Goal: Contribute content

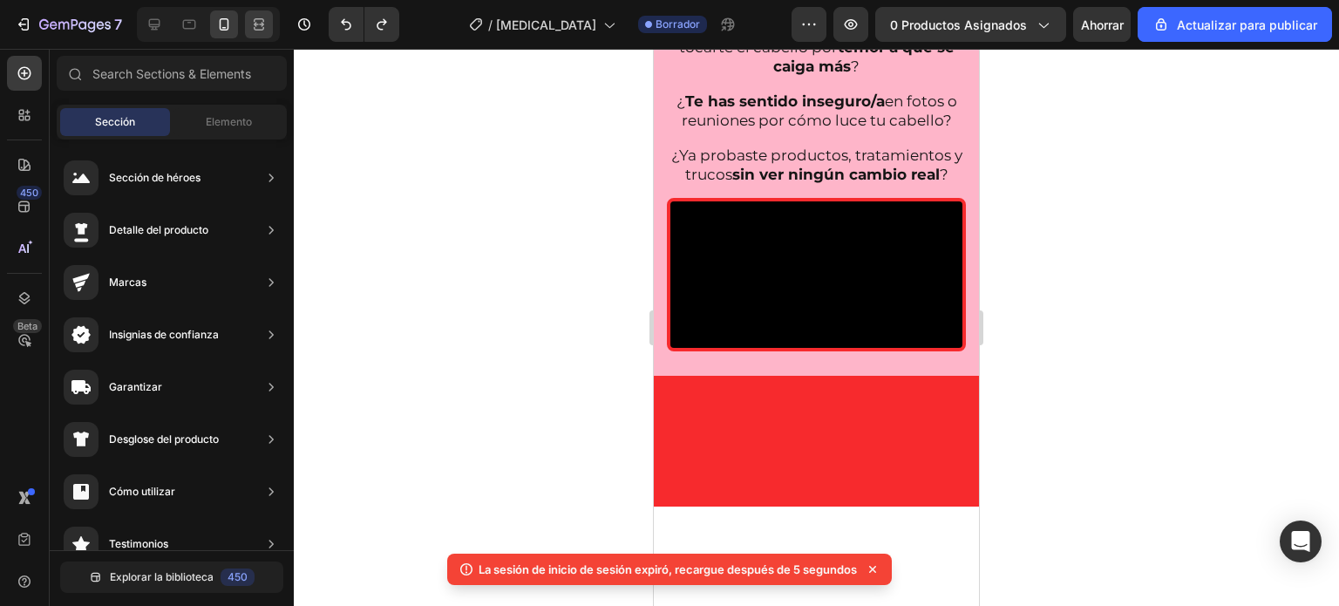
scroll to position [120, 0]
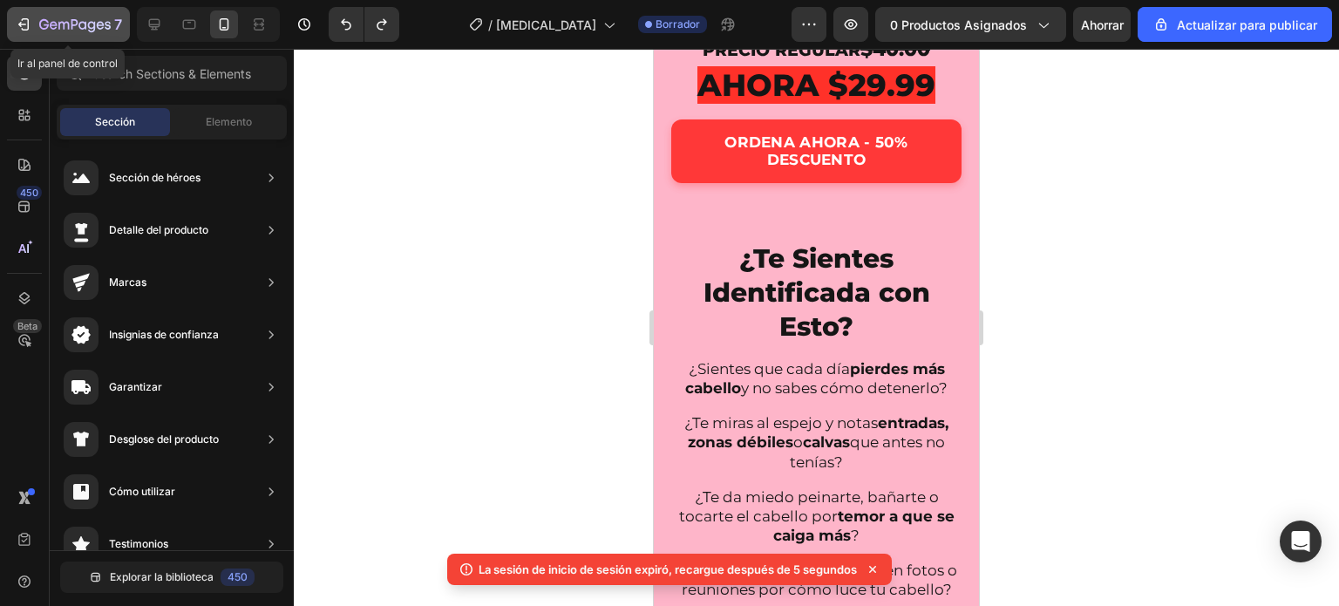
click at [65, 19] on icon "button" at bounding box center [74, 25] width 71 height 15
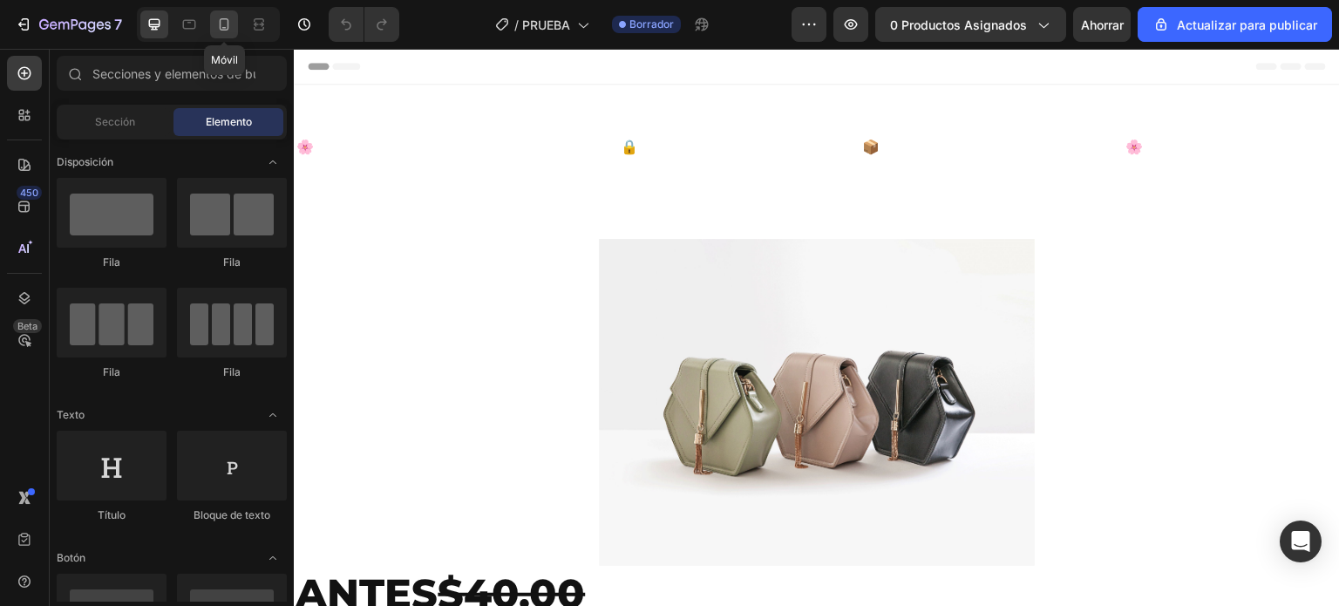
click at [217, 23] on icon at bounding box center [223, 24] width 17 height 17
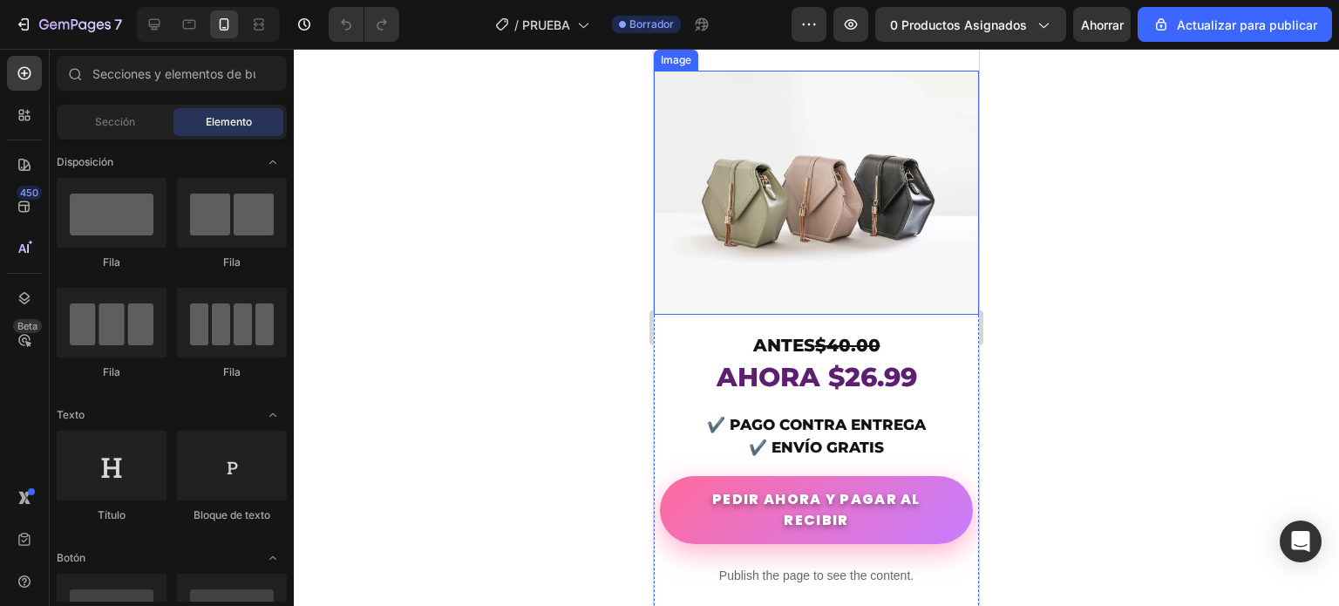
scroll to position [174, 0]
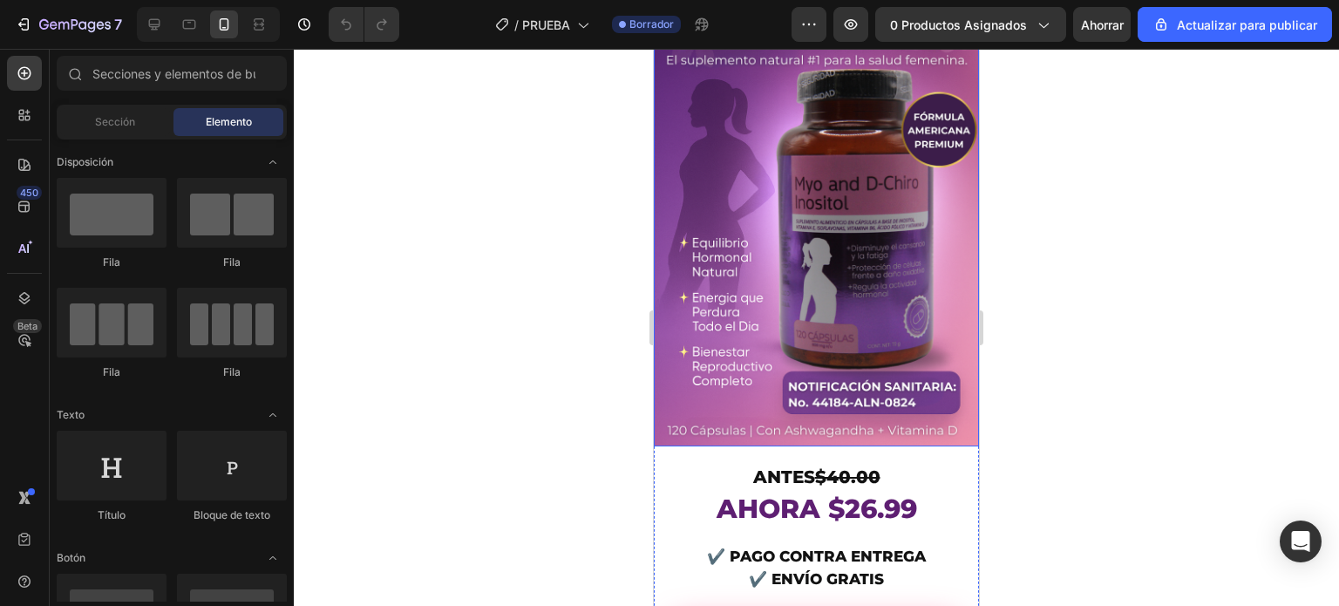
click at [699, 188] on img at bounding box center [816, 202] width 325 height 488
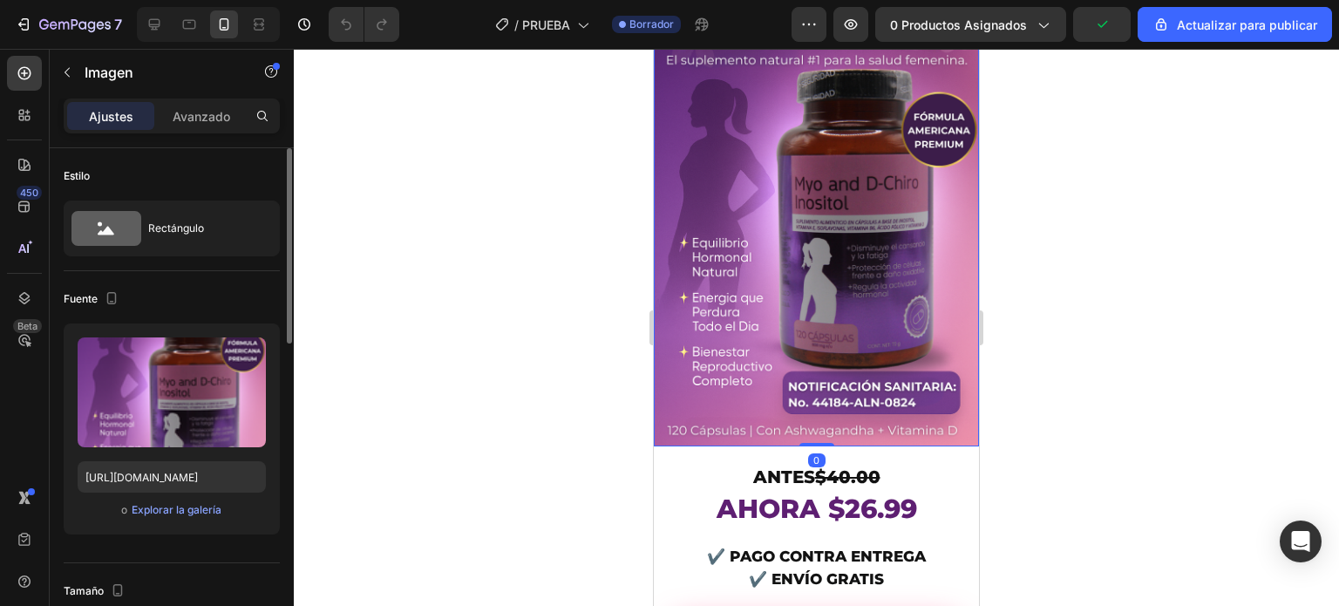
click at [168, 519] on div "o Explorar la galería" at bounding box center [172, 509] width 188 height 21
click at [170, 506] on font "Explorar la galería" at bounding box center [177, 509] width 90 height 13
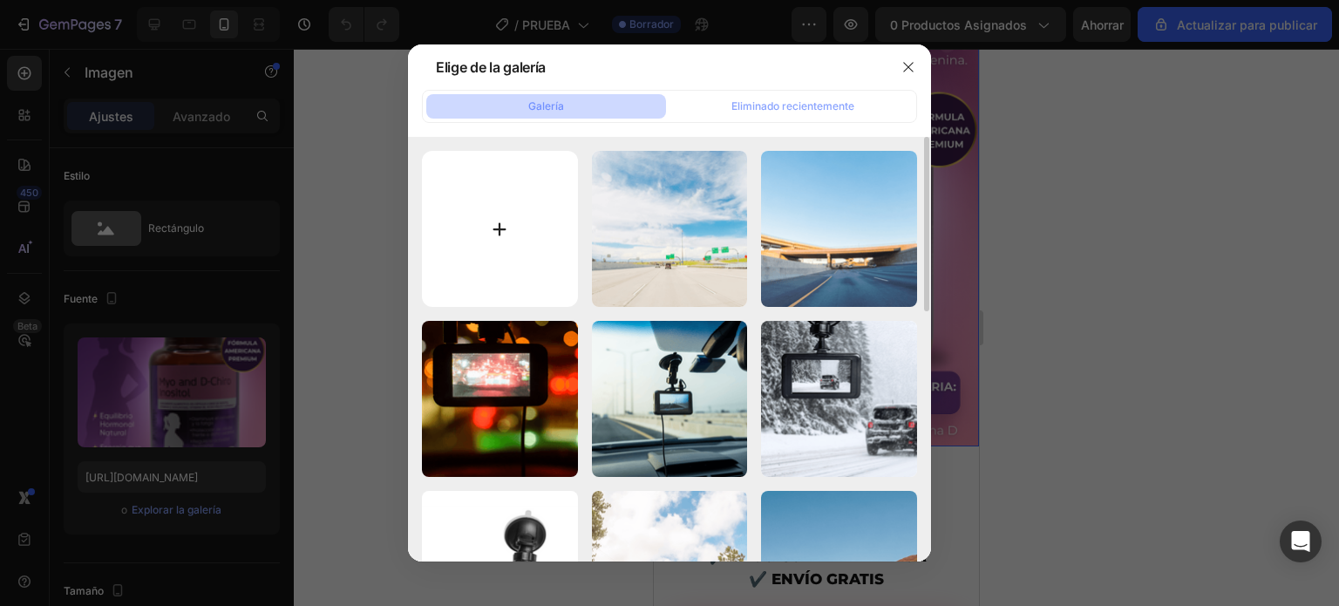
click at [512, 240] on input "file" at bounding box center [500, 229] width 156 height 156
type input "C:\fakepath\1.png"
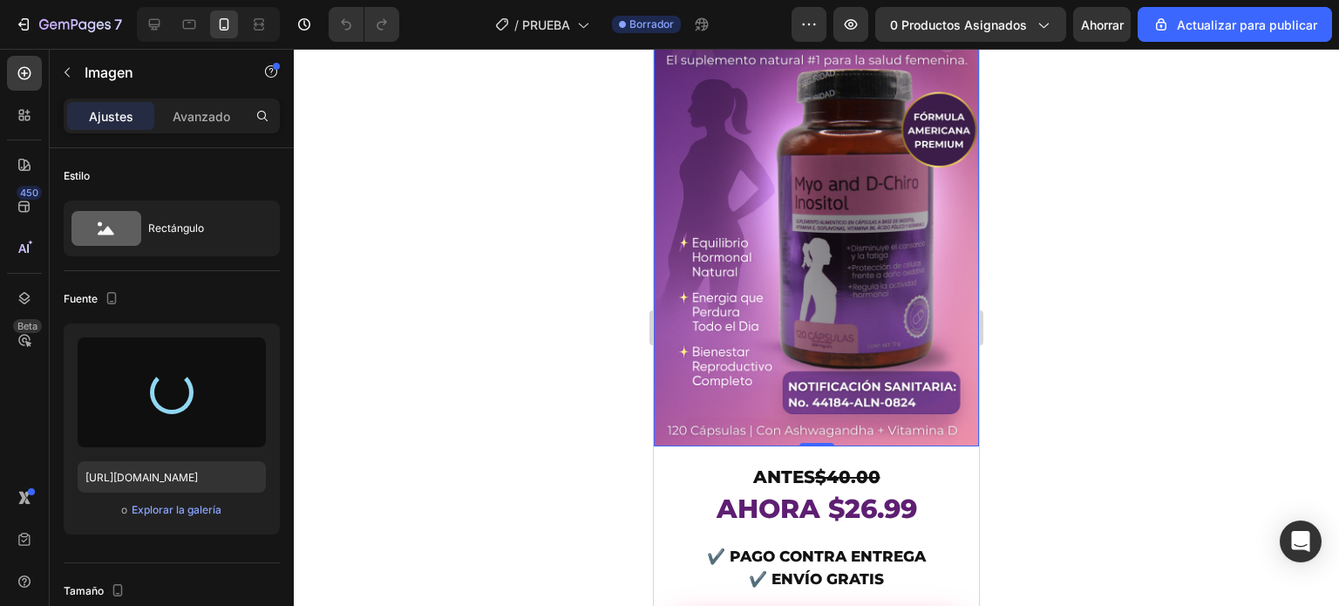
type input "[URL][DOMAIN_NAME]"
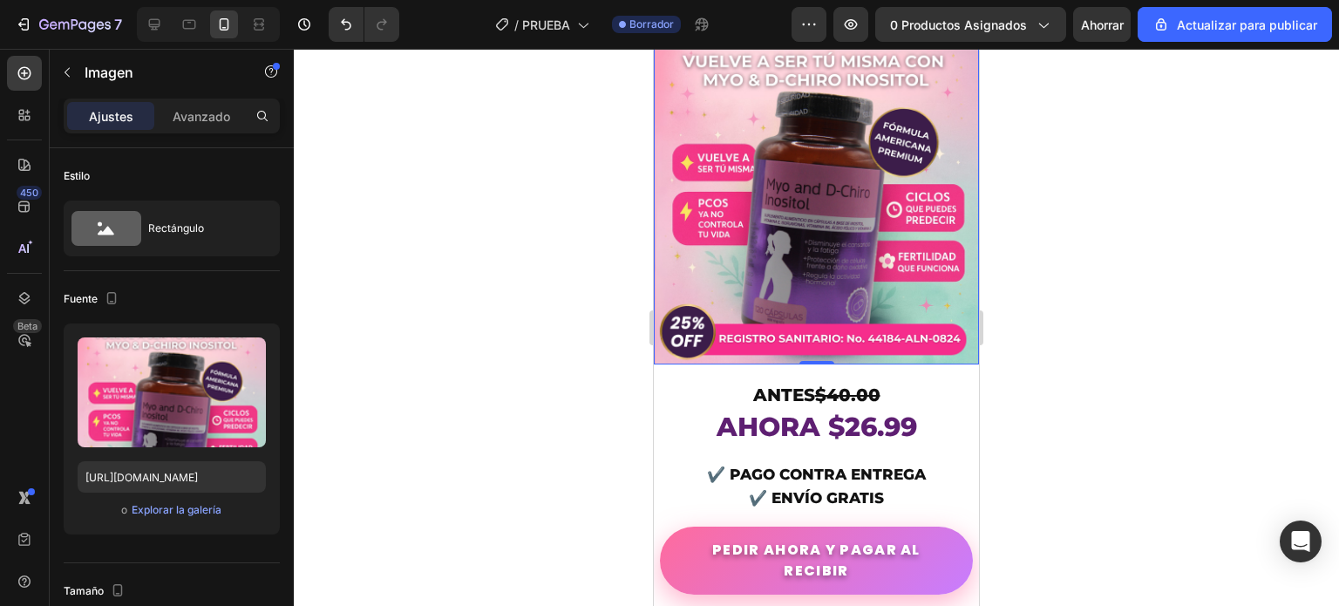
click at [516, 238] on div at bounding box center [816, 327] width 1045 height 557
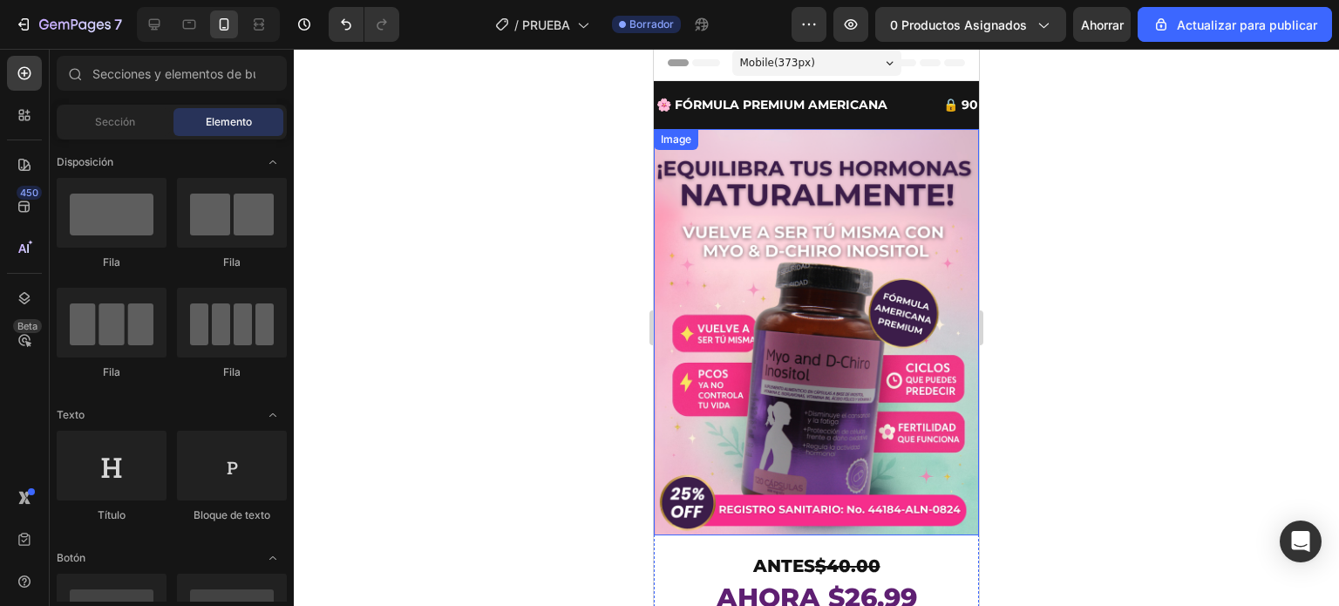
scroll to position [0, 0]
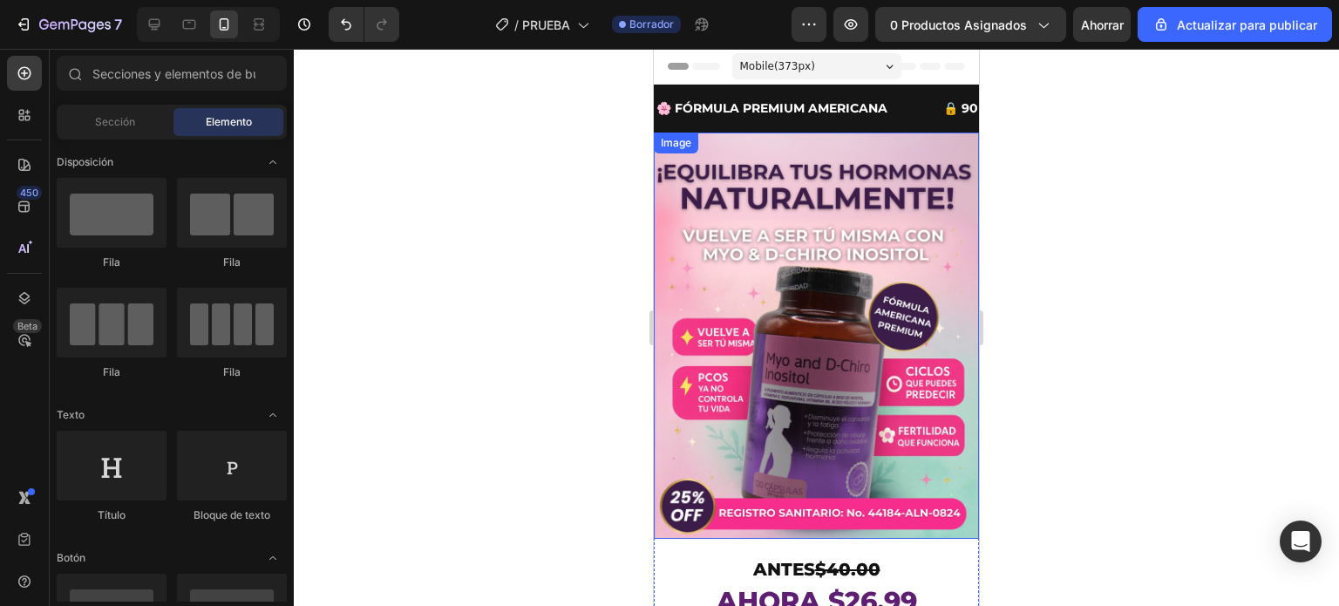
click at [1059, 266] on div at bounding box center [816, 327] width 1045 height 557
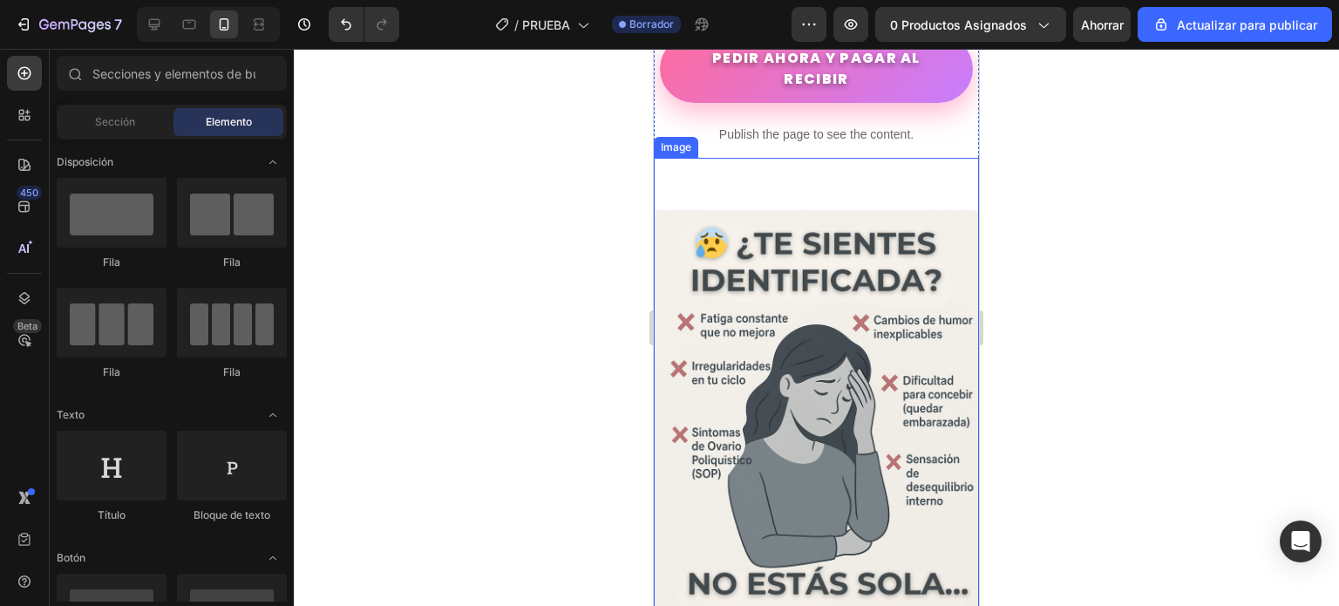
scroll to position [697, 0]
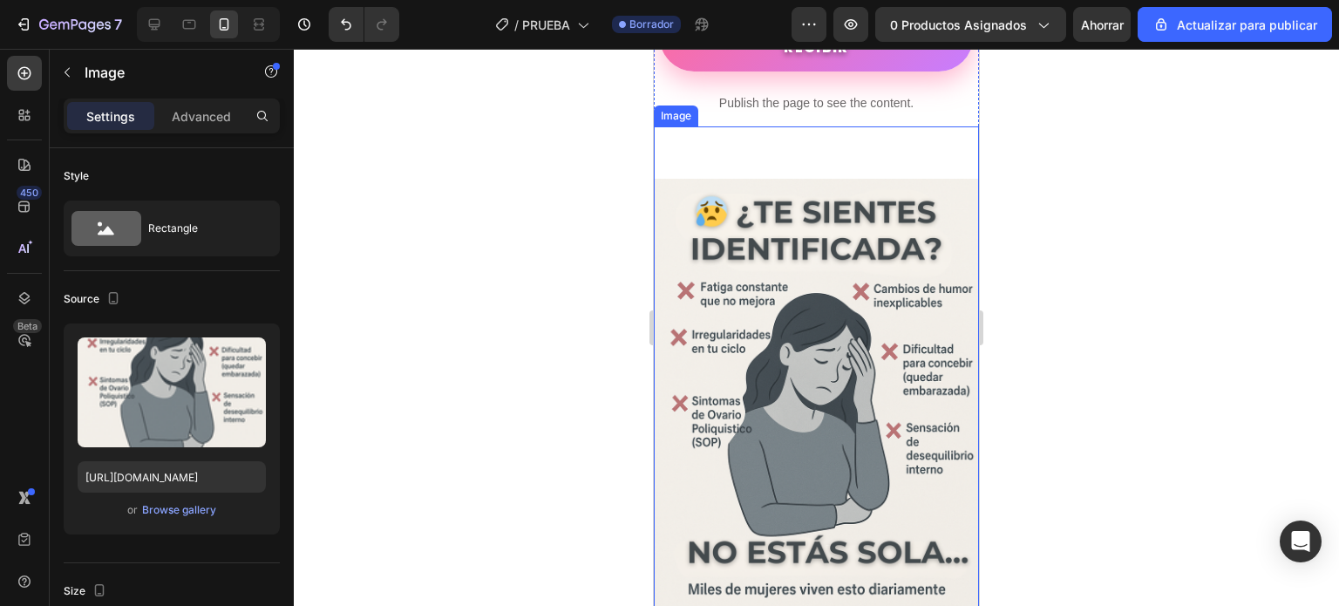
click at [711, 351] on img at bounding box center [816, 423] width 325 height 488
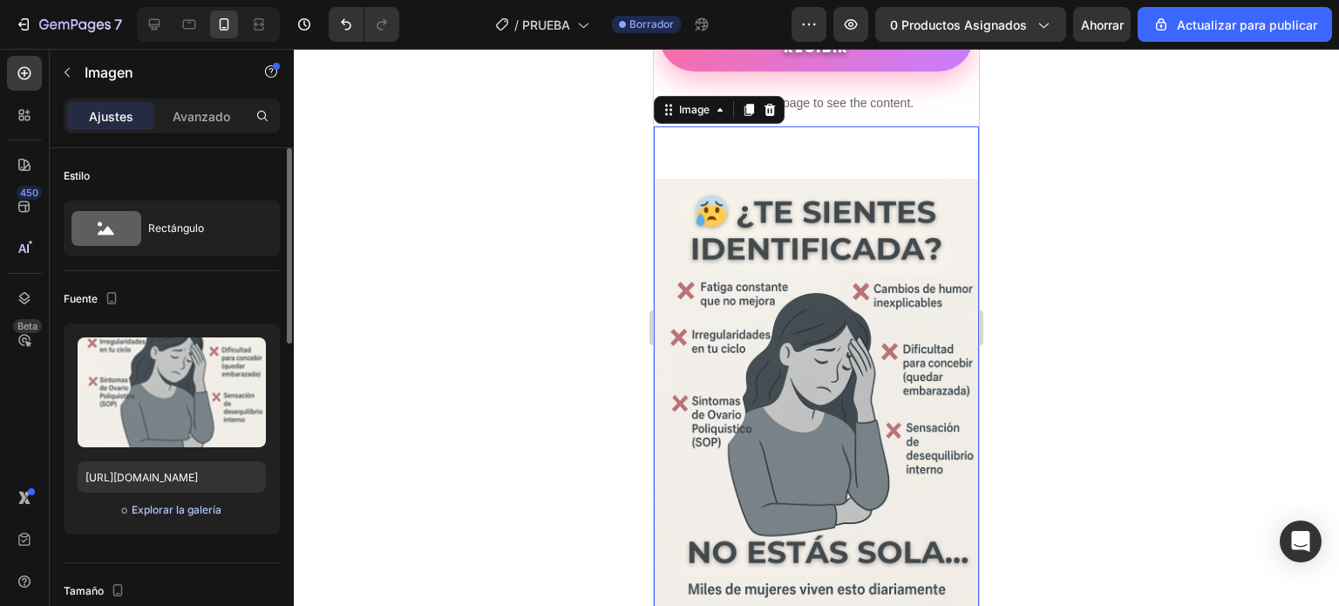
click at [158, 505] on font "Explorar la galería" at bounding box center [177, 509] width 90 height 13
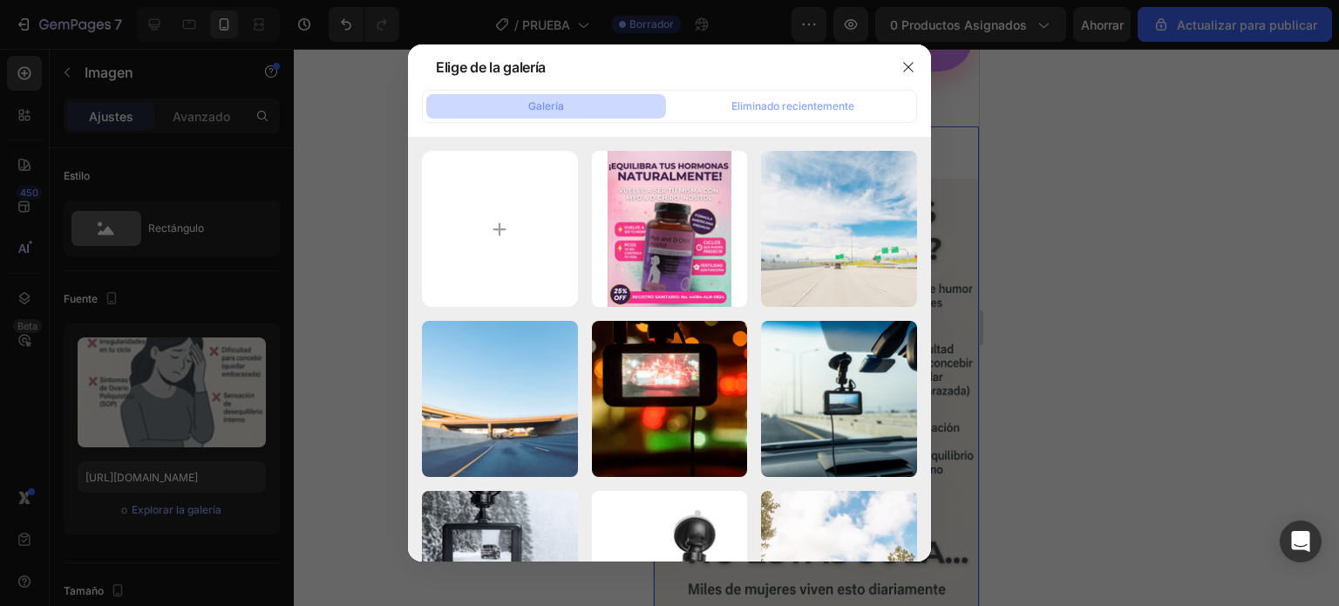
click at [1041, 236] on div at bounding box center [669, 303] width 1339 height 606
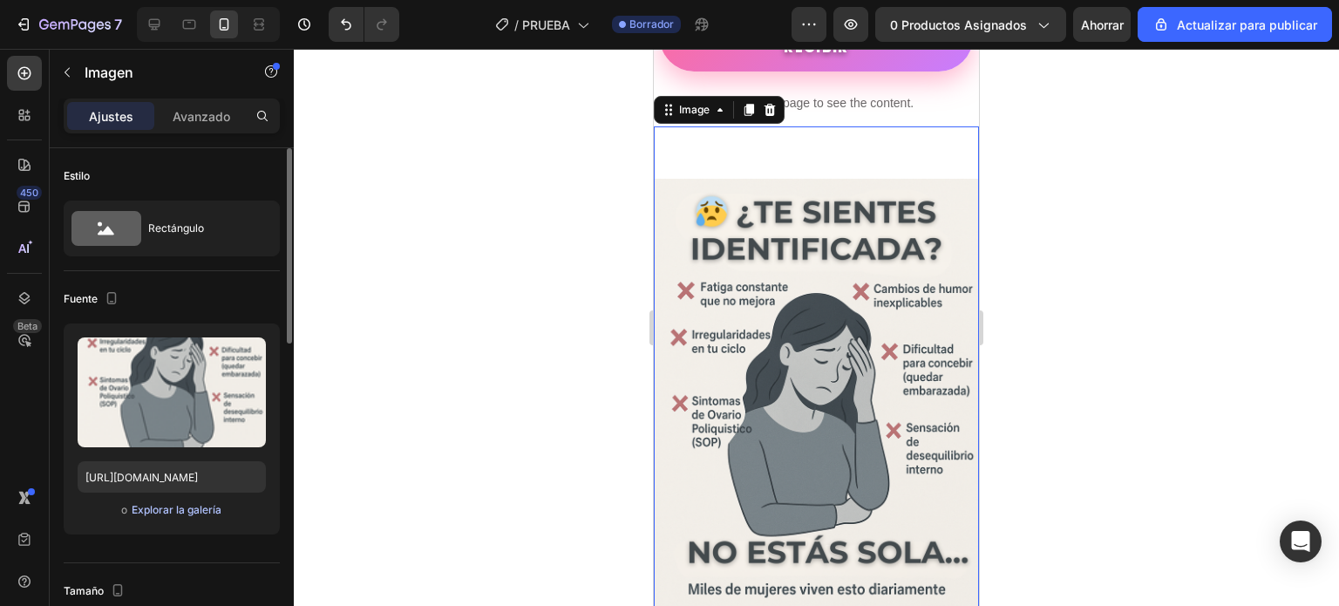
click at [168, 503] on font "Explorar la galería" at bounding box center [177, 509] width 90 height 13
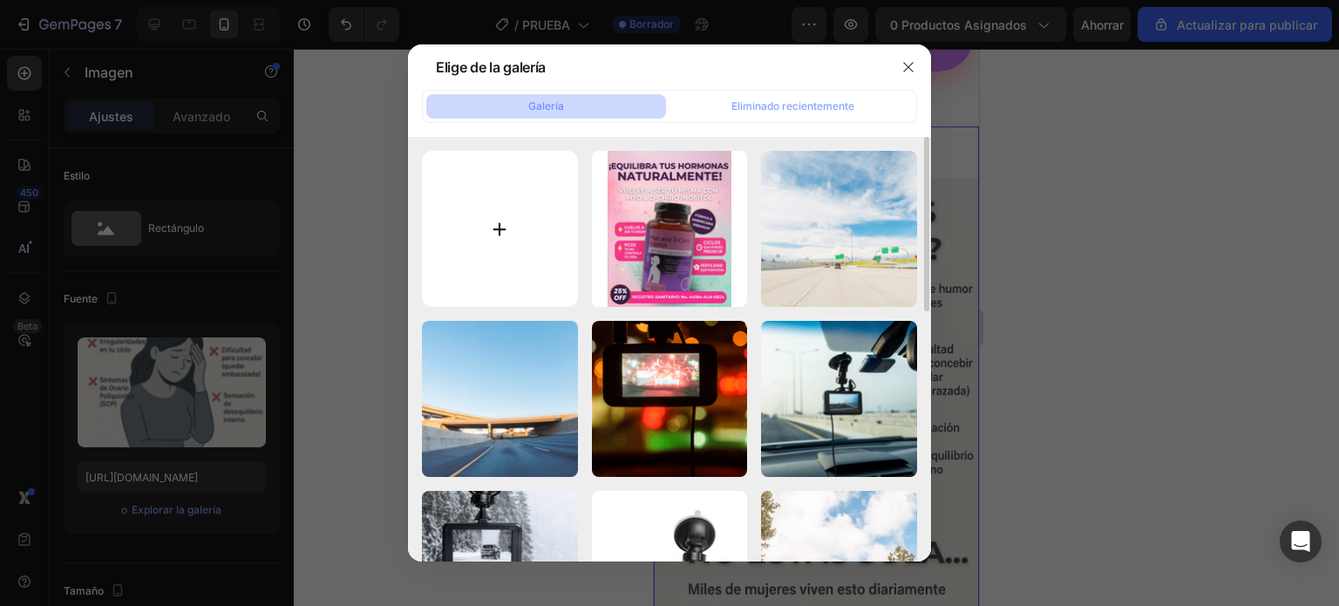
click at [541, 249] on input "file" at bounding box center [500, 229] width 156 height 156
type input "C:\fakepath\2.png"
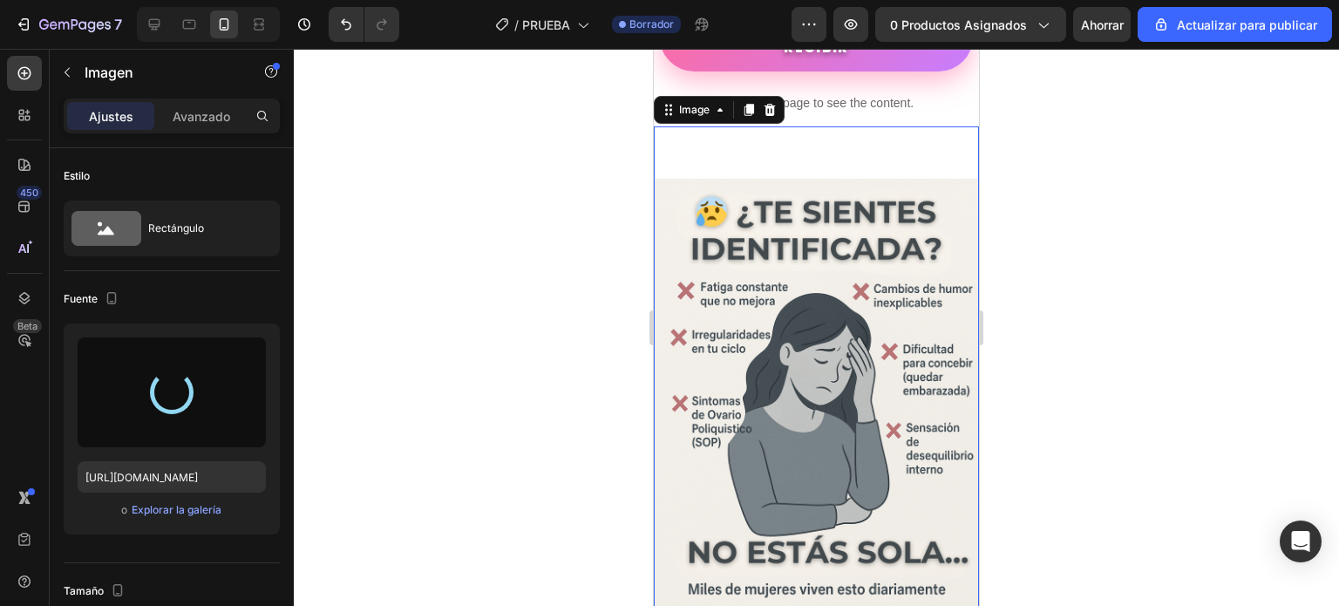
type input "[URL][DOMAIN_NAME]"
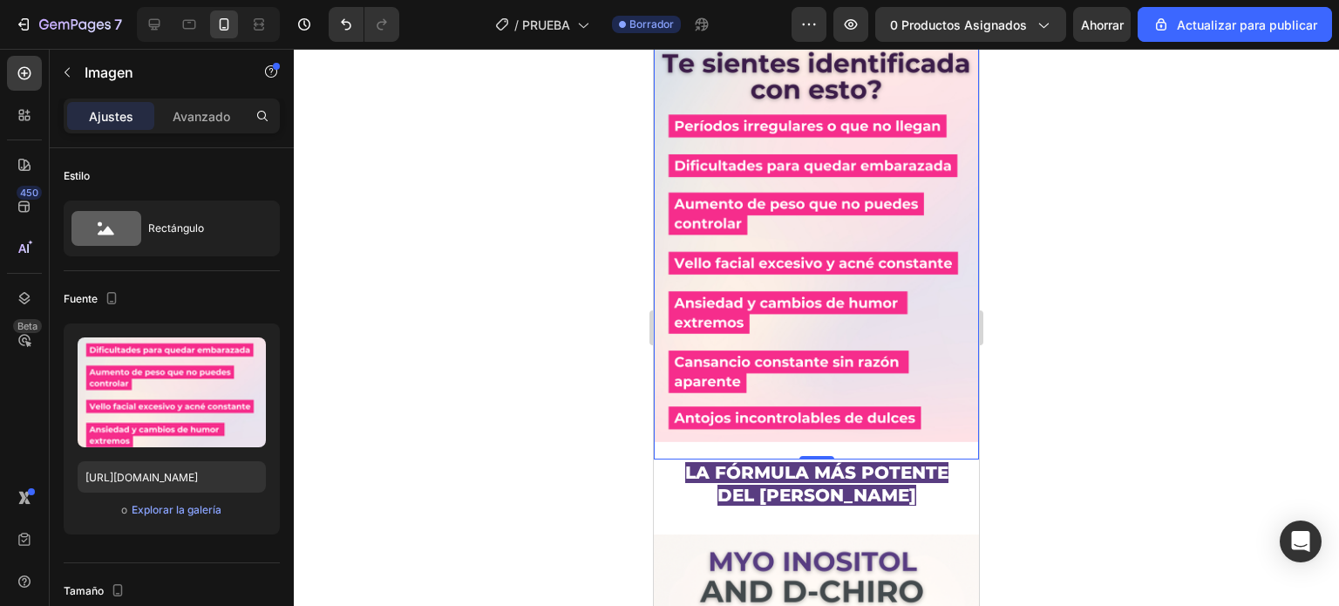
scroll to position [872, 0]
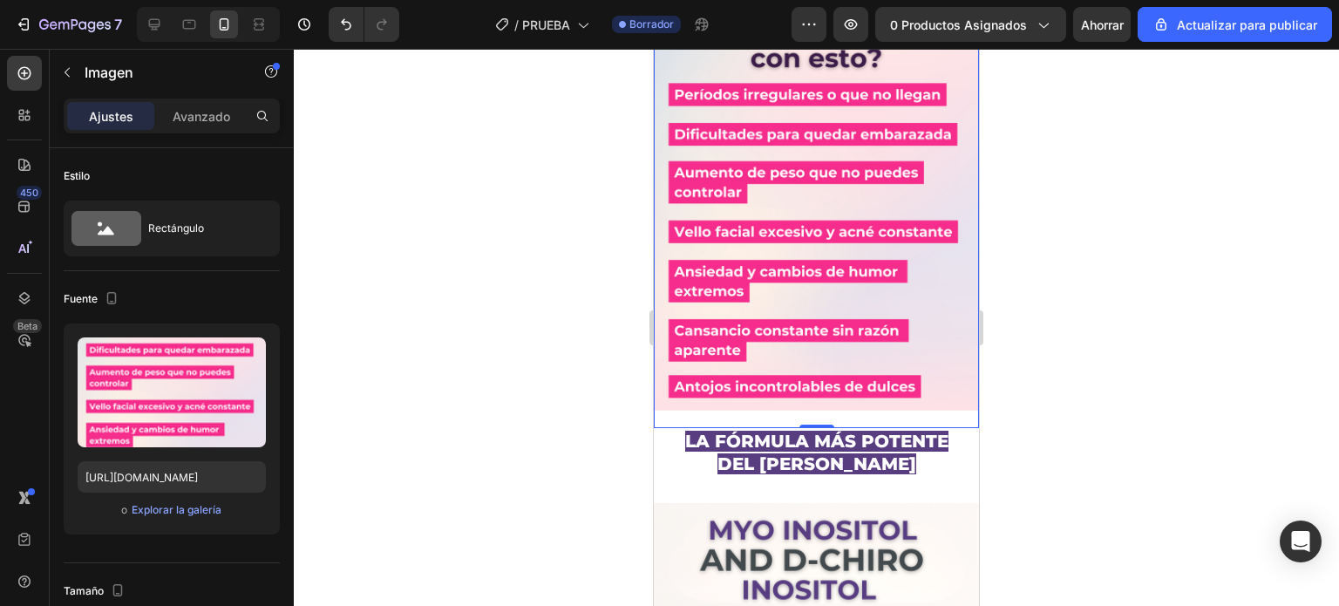
click at [591, 366] on div at bounding box center [816, 327] width 1045 height 557
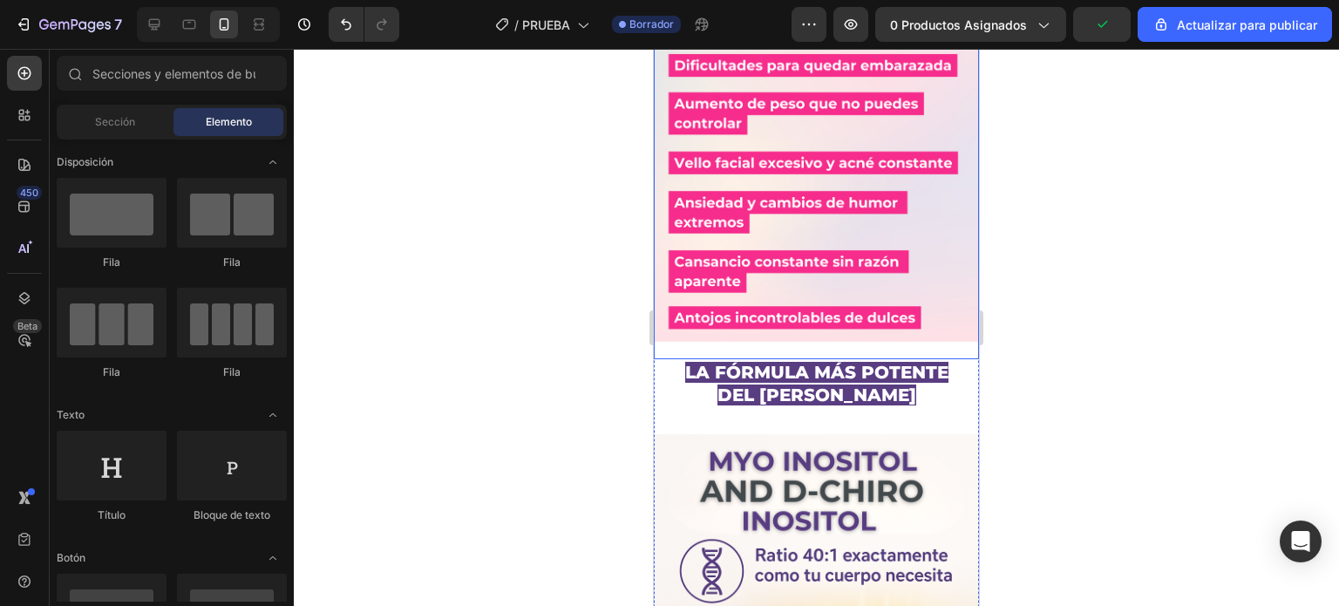
scroll to position [1046, 0]
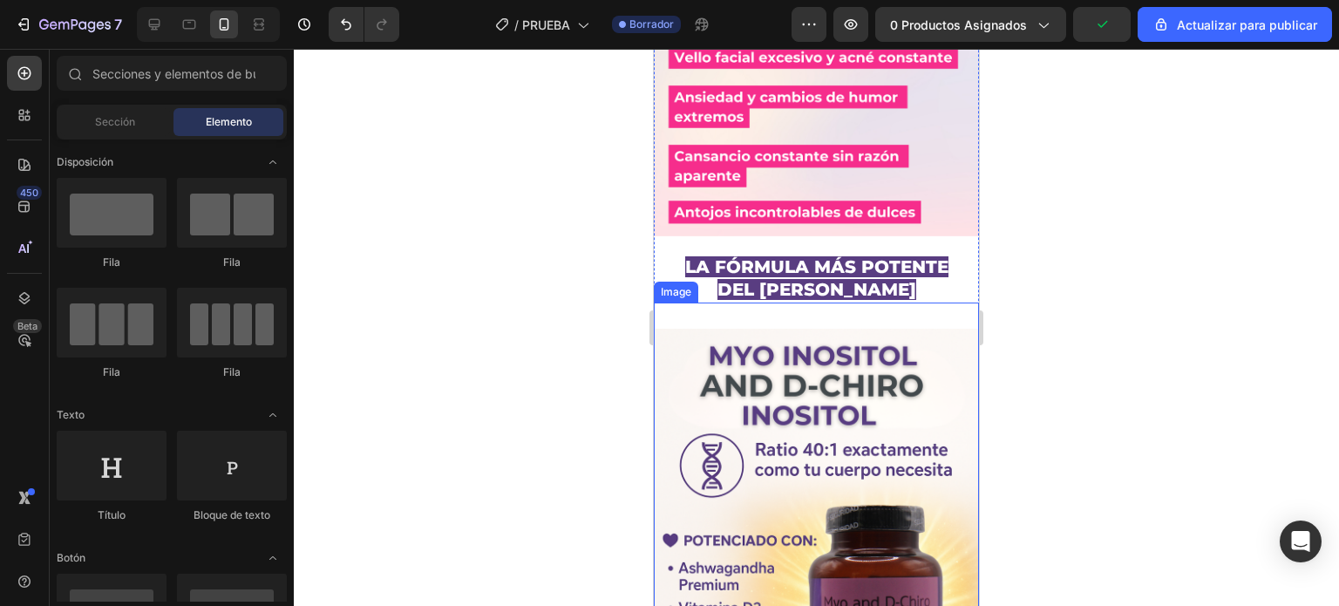
click at [675, 337] on img at bounding box center [816, 573] width 325 height 488
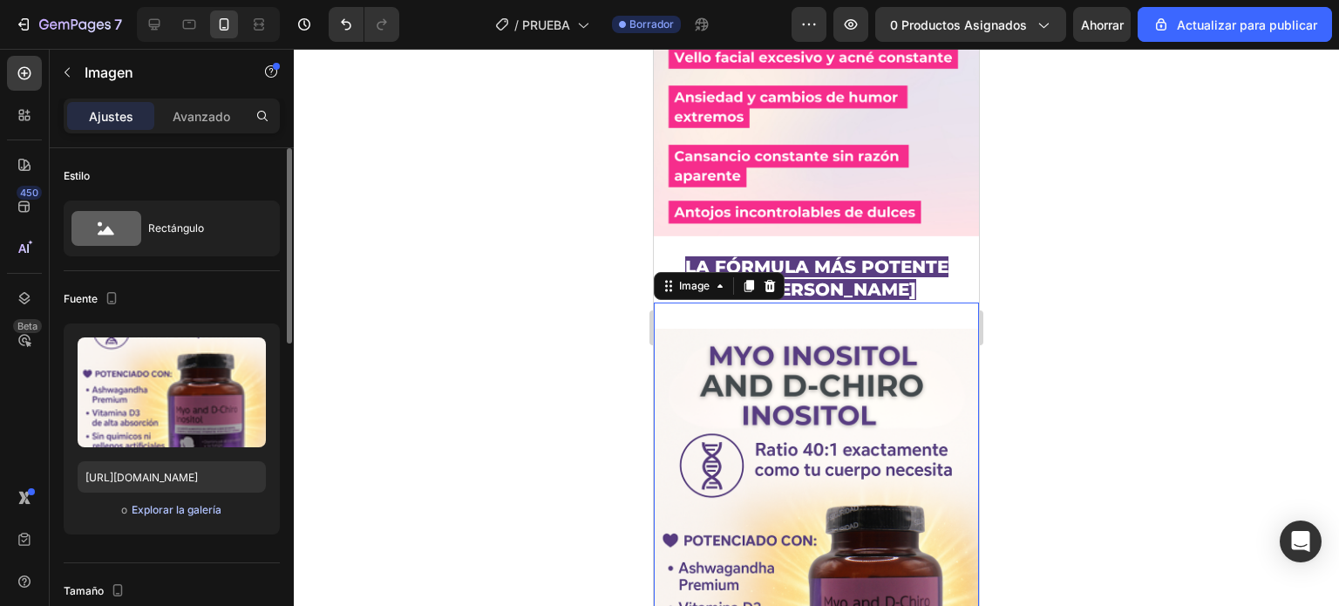
click at [199, 506] on font "Explorar la galería" at bounding box center [177, 509] width 90 height 13
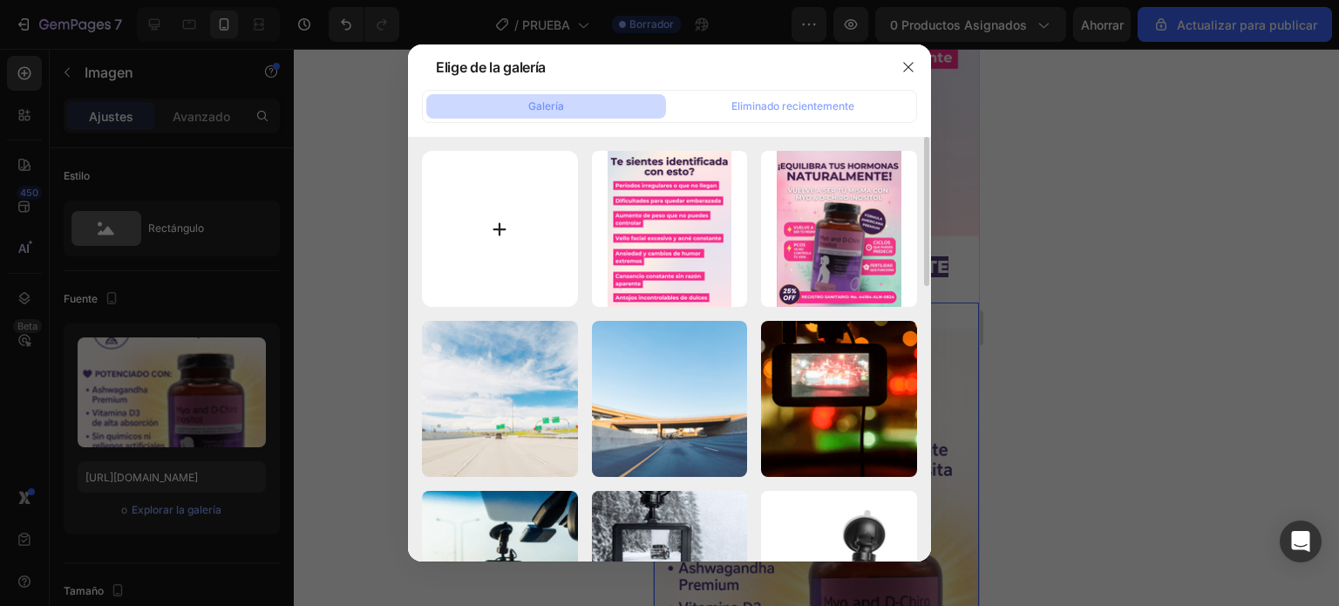
click at [486, 248] on input "file" at bounding box center [500, 229] width 156 height 156
type input "C:\fakepath\4.png"
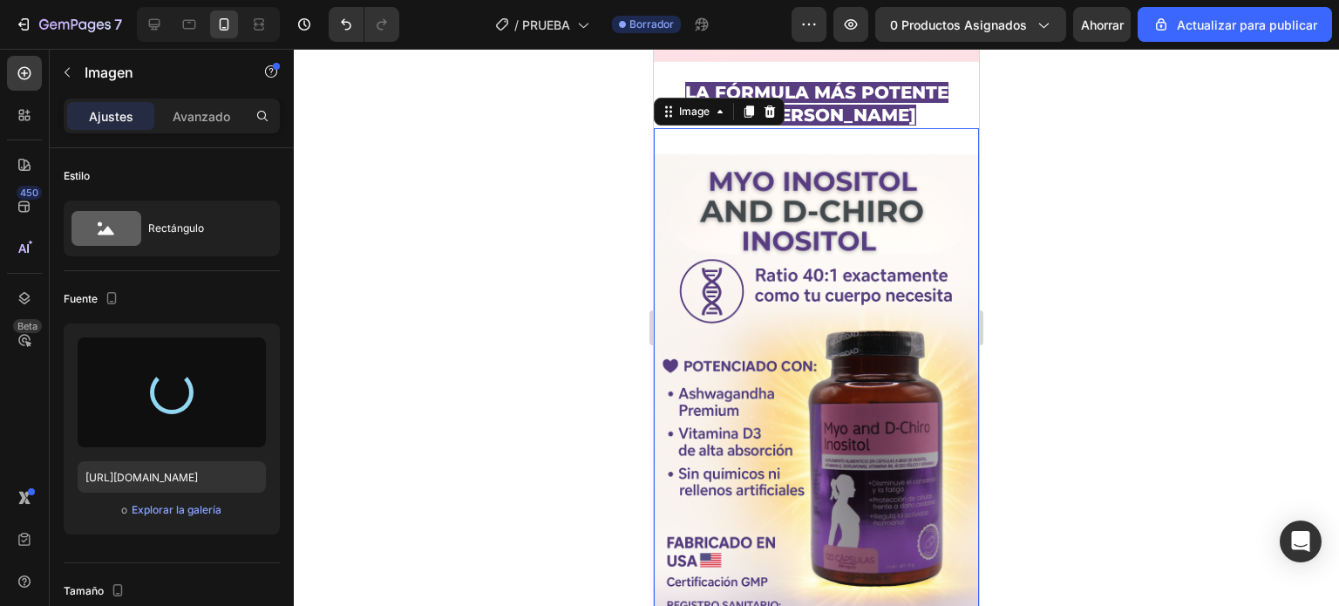
scroll to position [1307, 0]
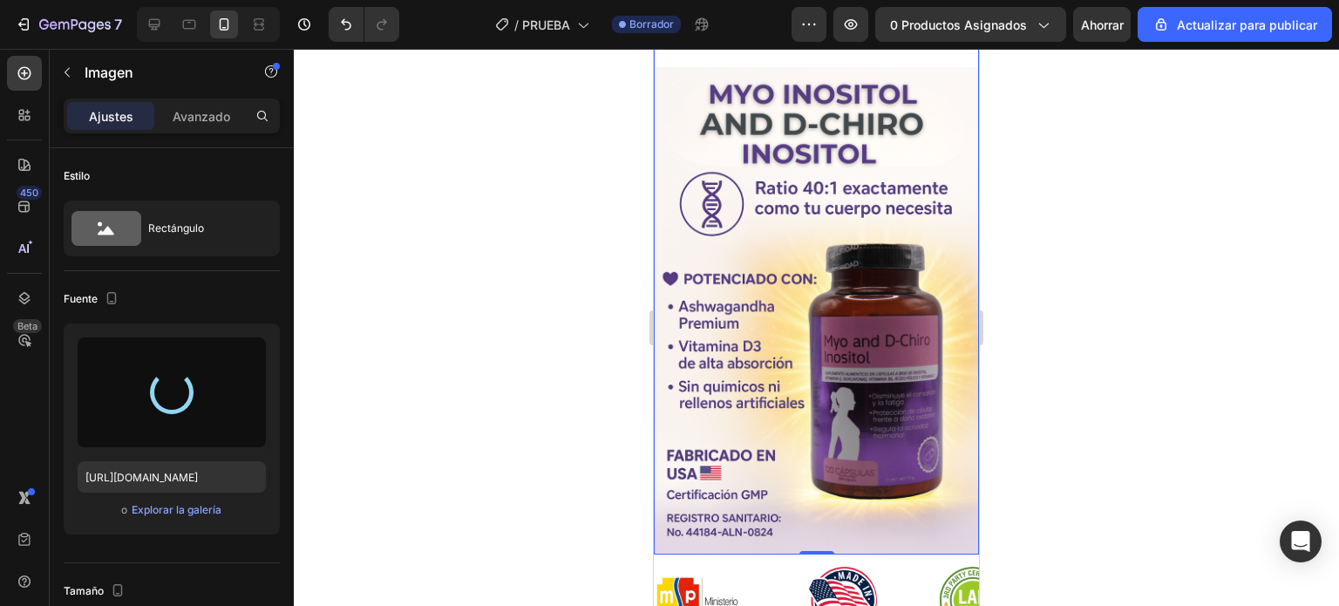
type input "[URL][DOMAIN_NAME]"
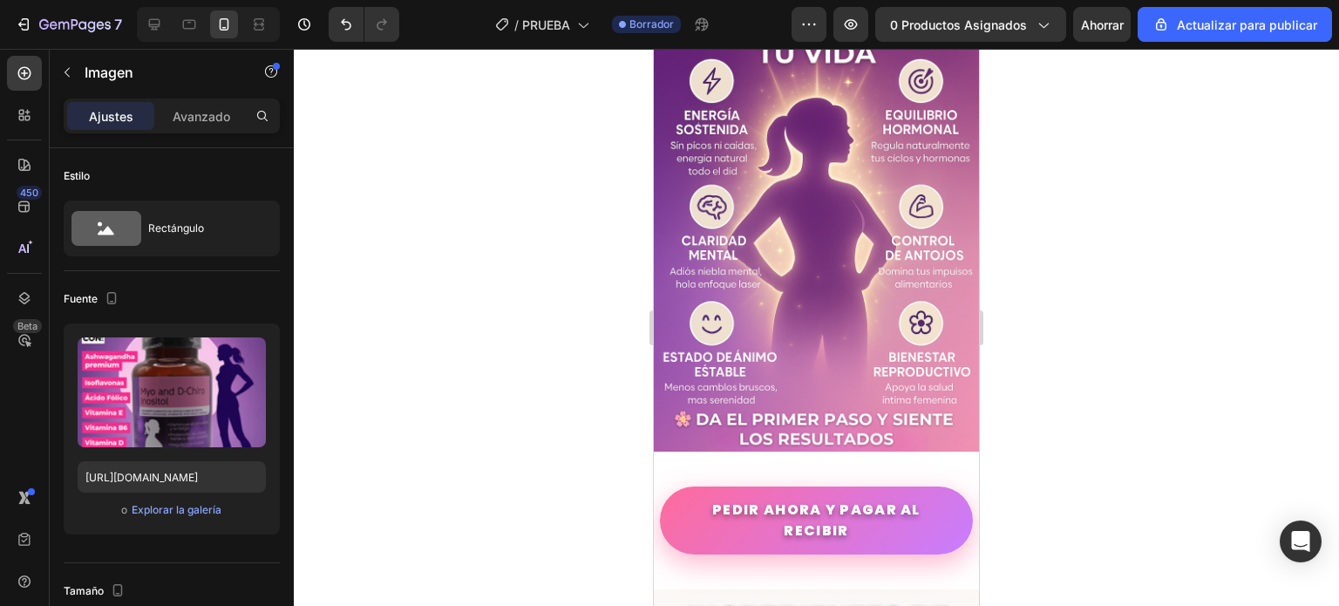
scroll to position [2179, 0]
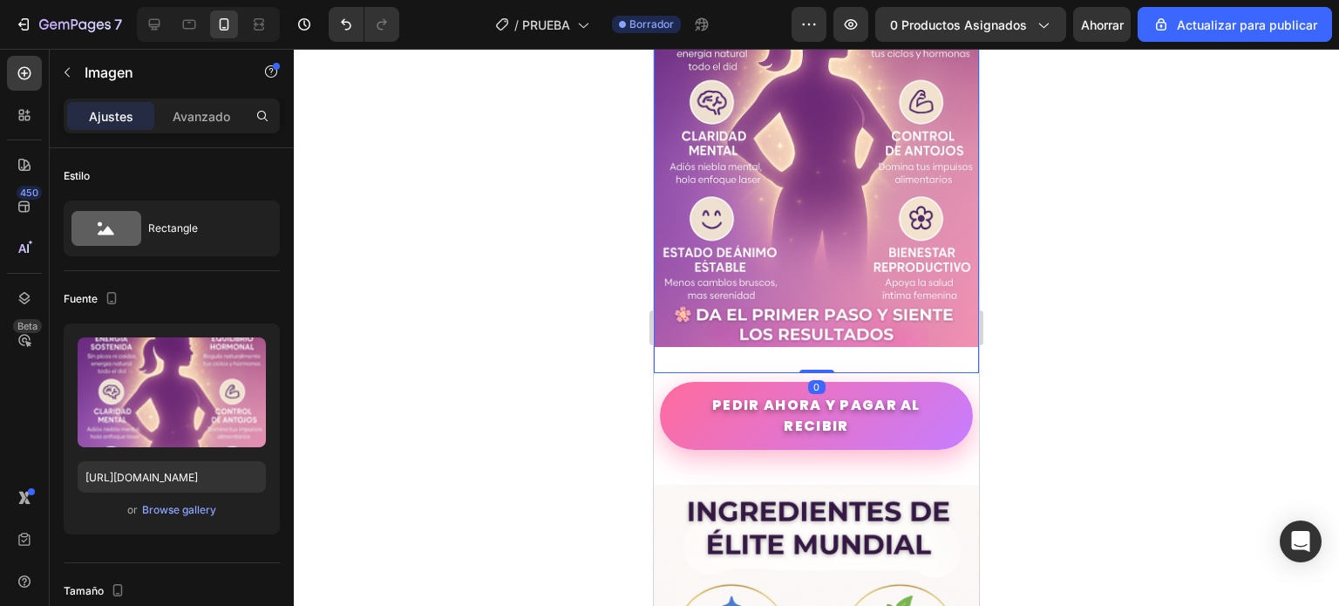
click at [795, 277] on img at bounding box center [816, 104] width 325 height 488
click at [164, 508] on font "Explorar la galería" at bounding box center [177, 509] width 90 height 13
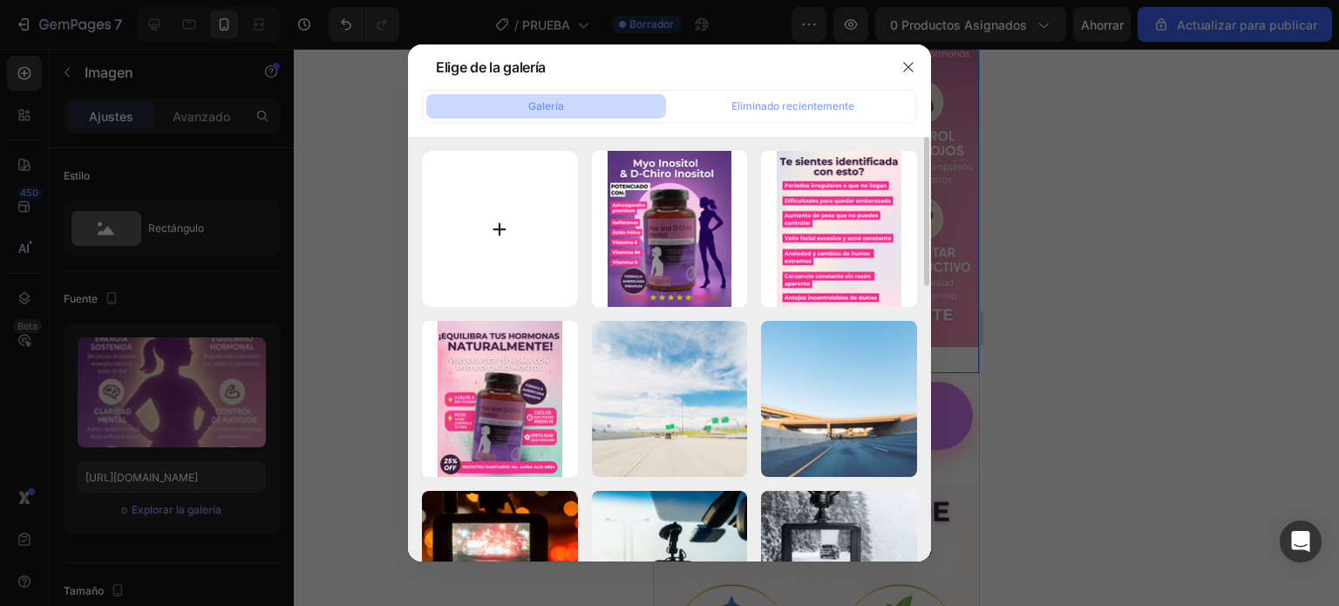
click at [506, 228] on input "file" at bounding box center [500, 229] width 156 height 156
type input "C:\fakepath\3.png"
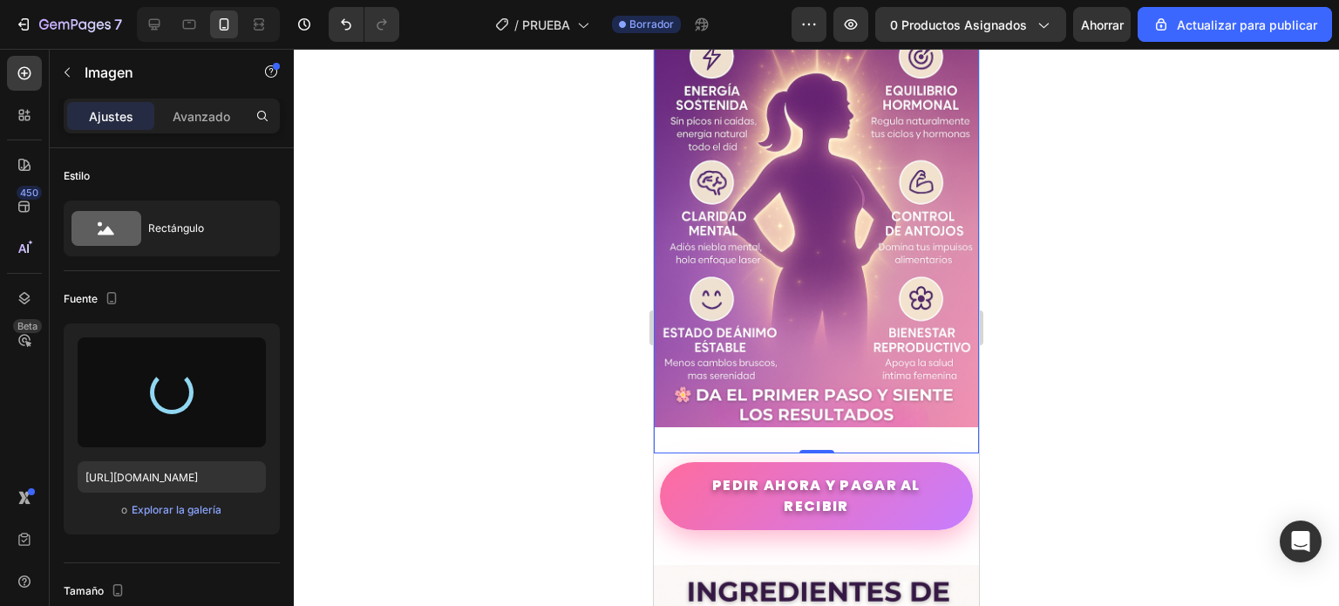
scroll to position [2092, 0]
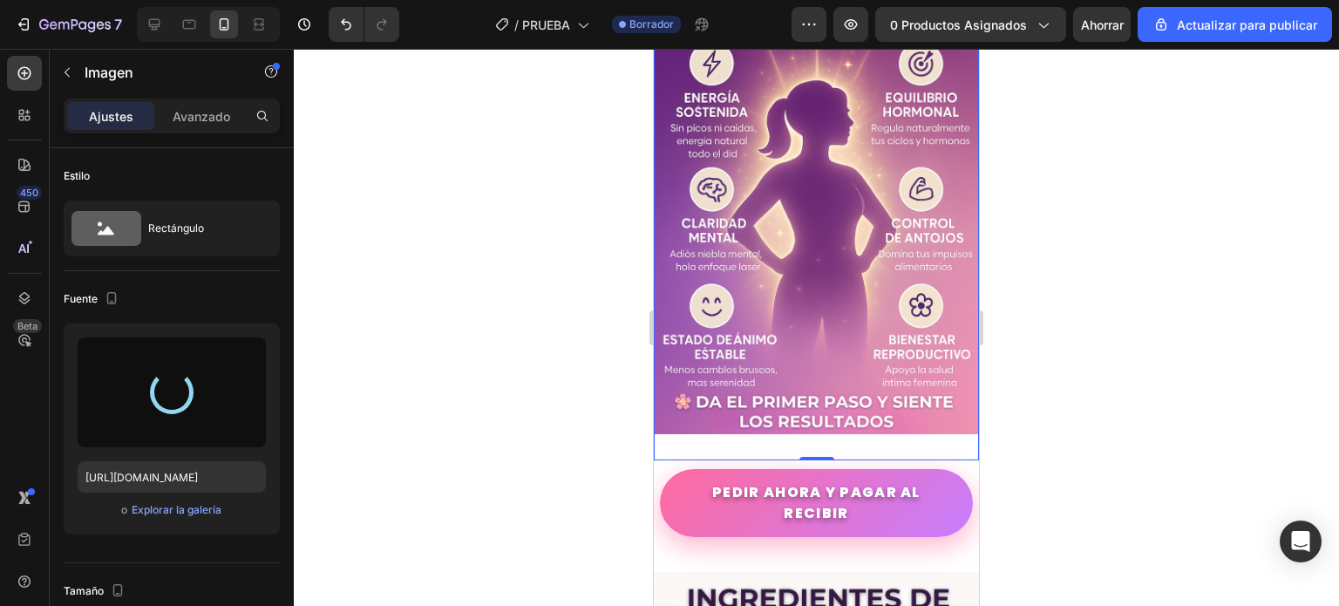
type input "[URL][DOMAIN_NAME]"
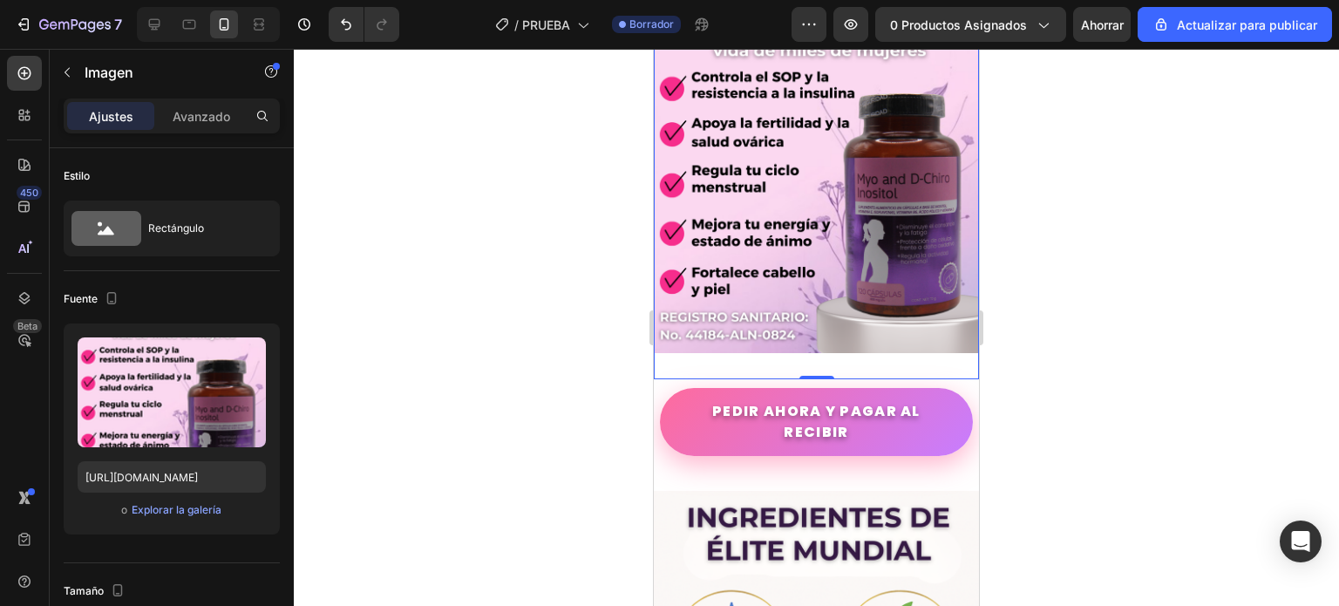
click at [1035, 256] on div at bounding box center [816, 327] width 1045 height 557
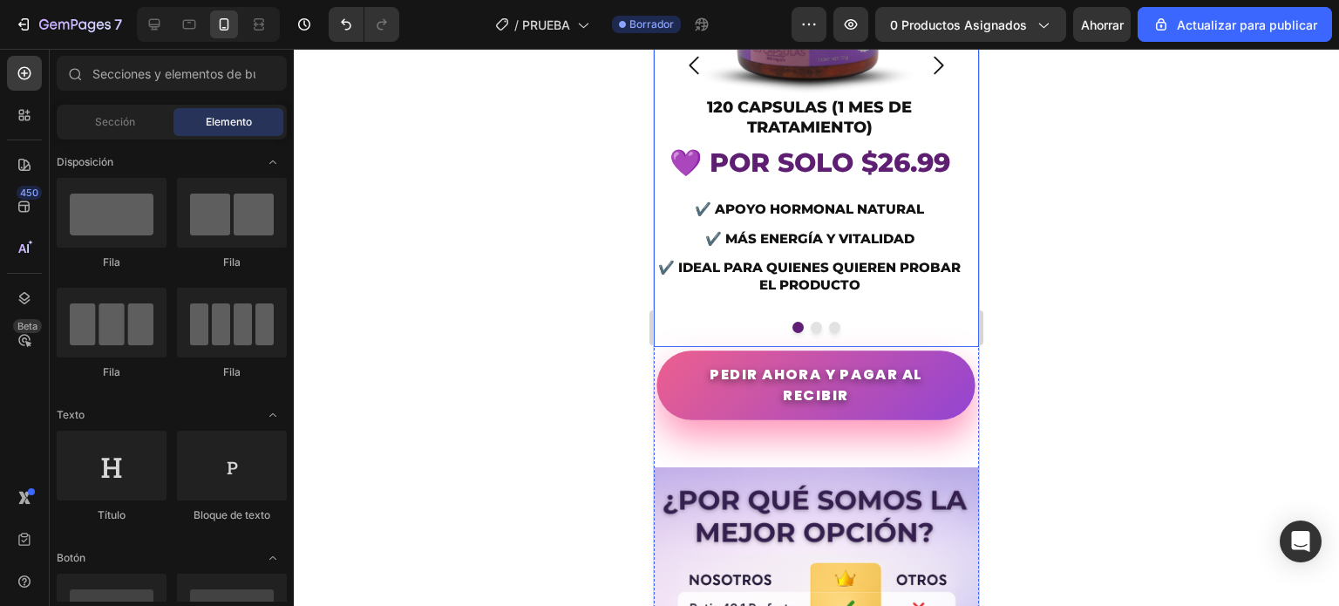
scroll to position [4968, 0]
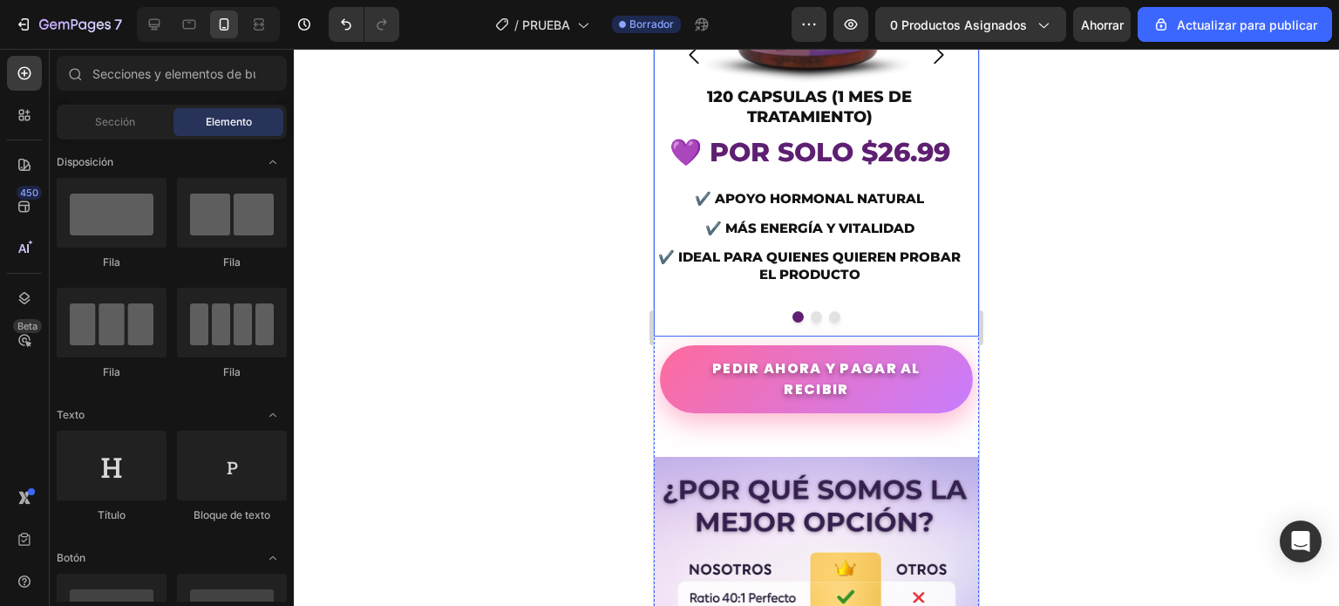
click at [682, 336] on div "Image 120 CAPSULAS (1 MES DE TRATAMIENTO) Heading 💜 POR SOLO $26.99 Heading ✔️ …" at bounding box center [810, 54] width 312 height 563
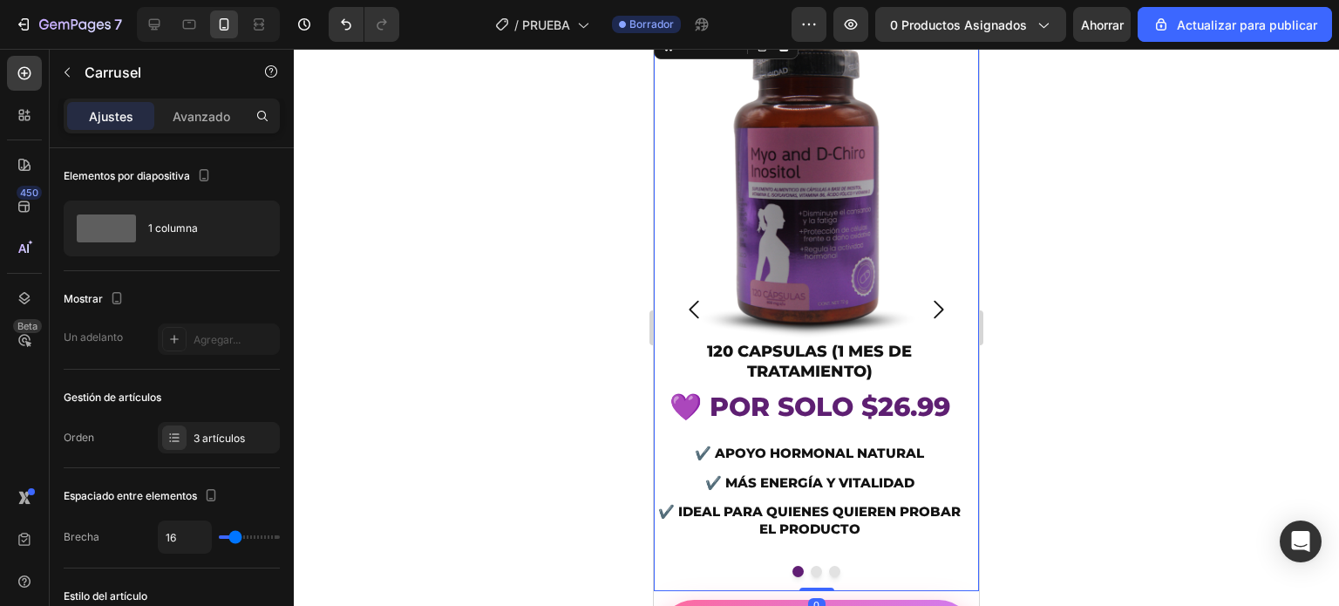
scroll to position [4619, 0]
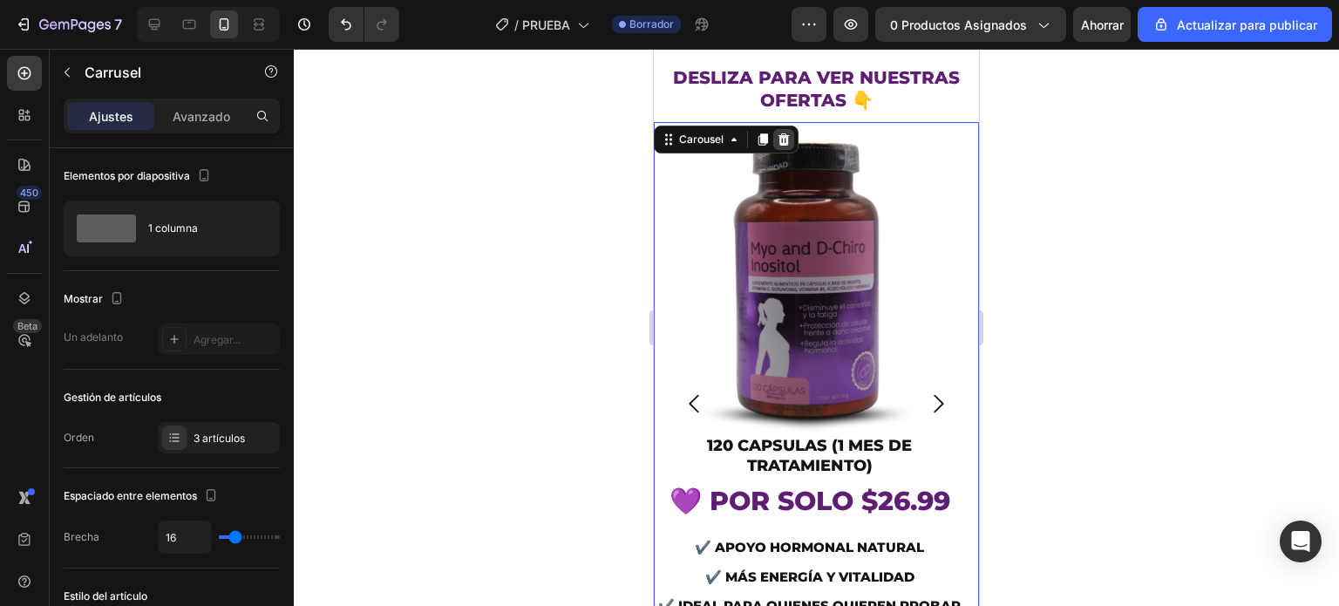
click at [781, 146] on icon at bounding box center [784, 139] width 14 height 14
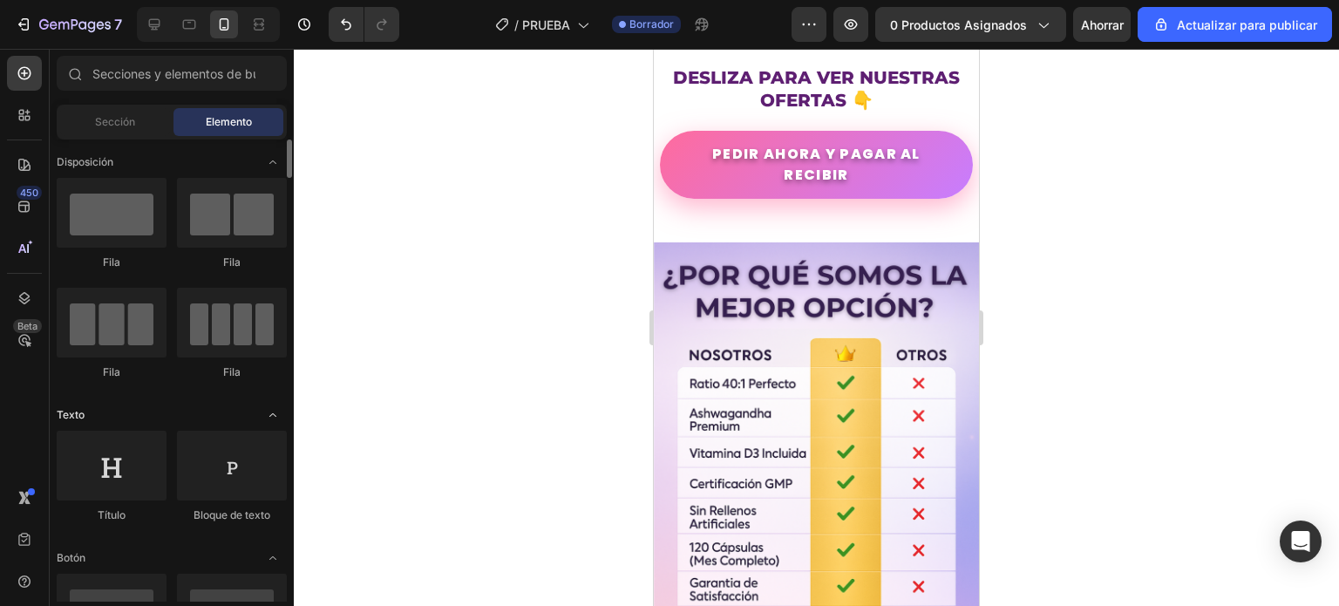
scroll to position [261, 0]
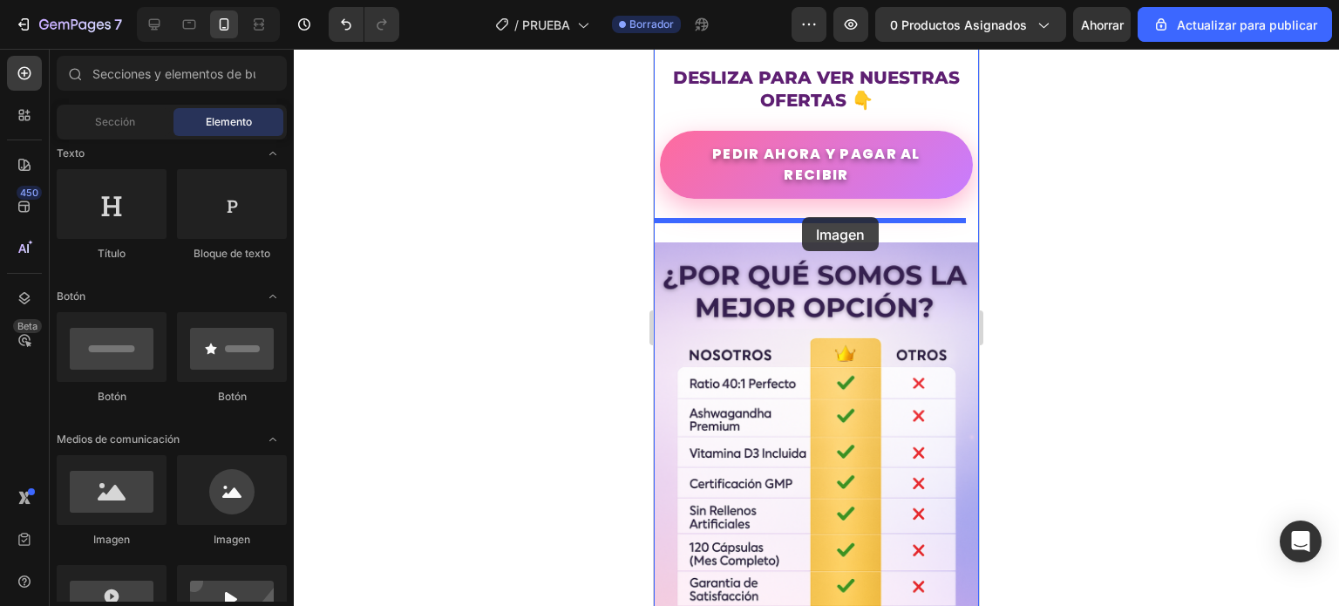
drag, startPoint x: 750, startPoint y: 538, endPoint x: 802, endPoint y: 217, distance: 324.8
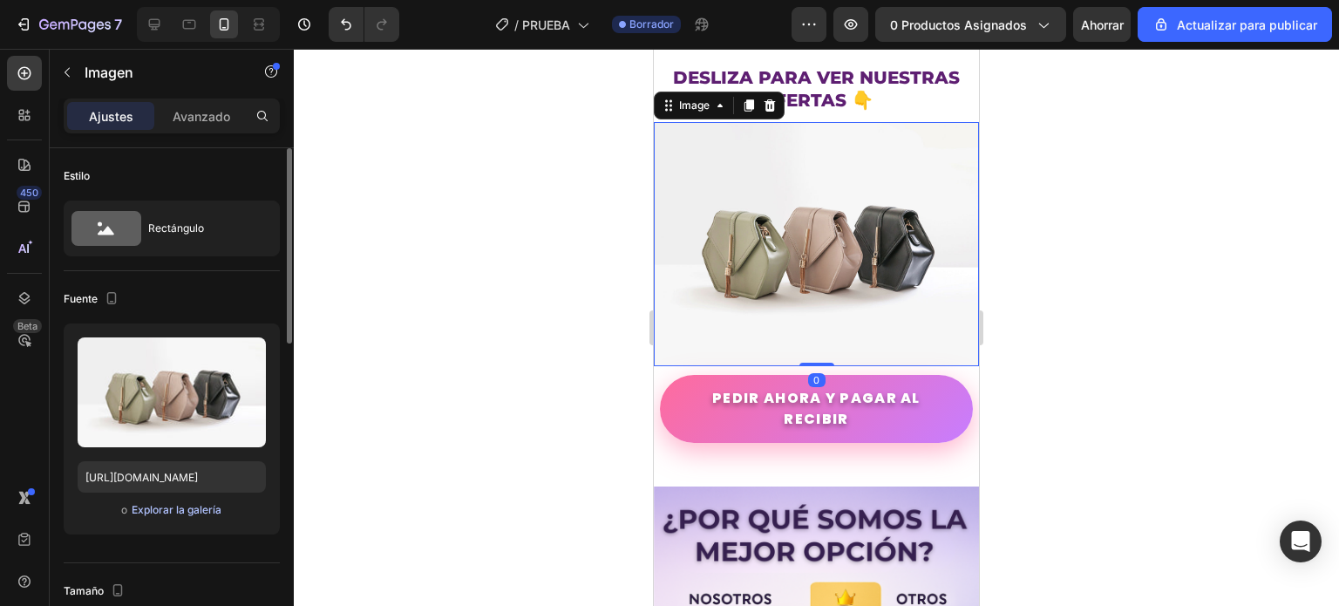
click at [195, 508] on font "Explorar la galería" at bounding box center [177, 509] width 90 height 13
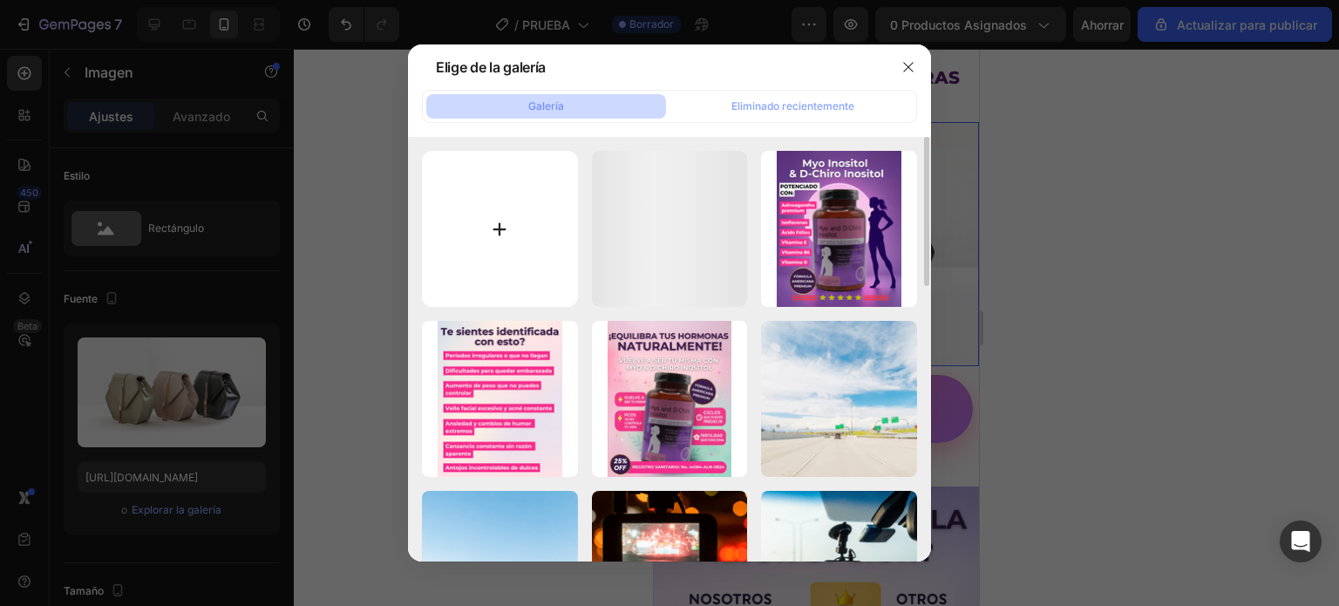
click at [520, 240] on input "file" at bounding box center [500, 229] width 156 height 156
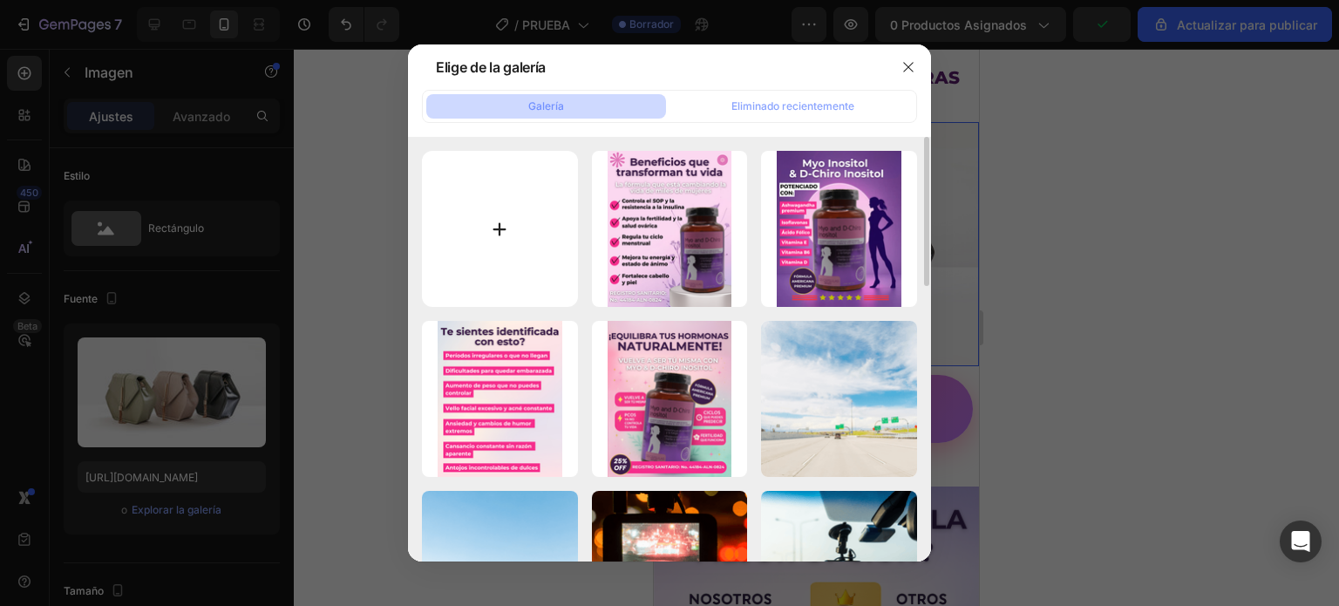
type input "C:\fakepath\5.png"
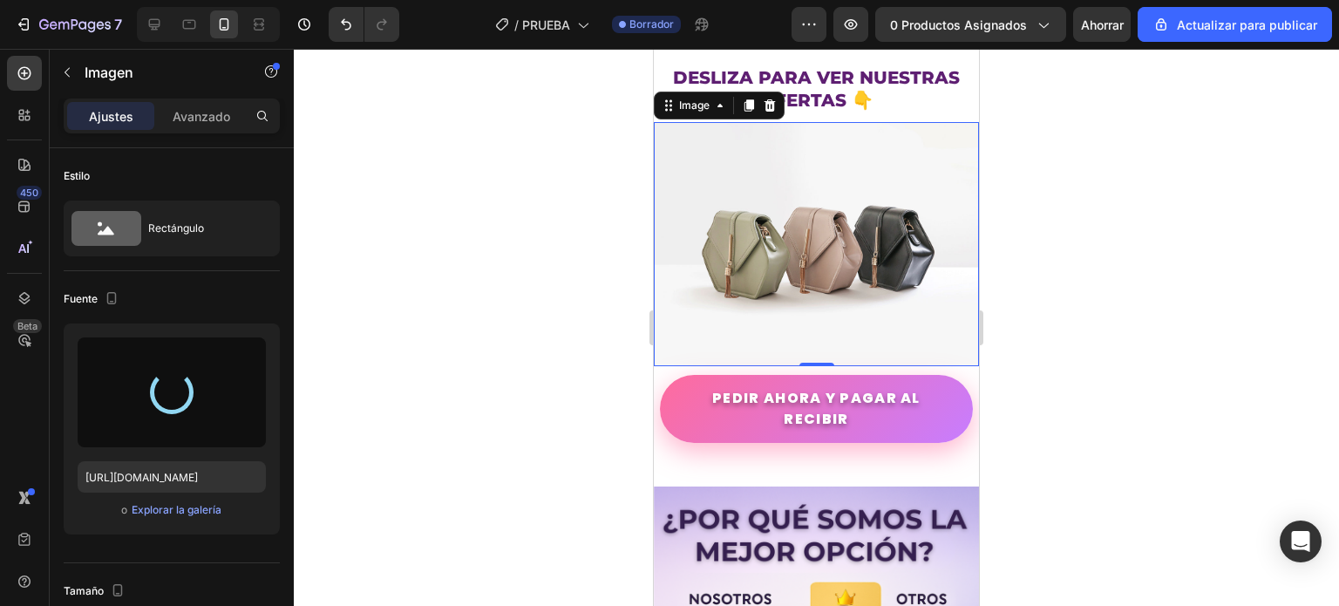
type input "[URL][DOMAIN_NAME]"
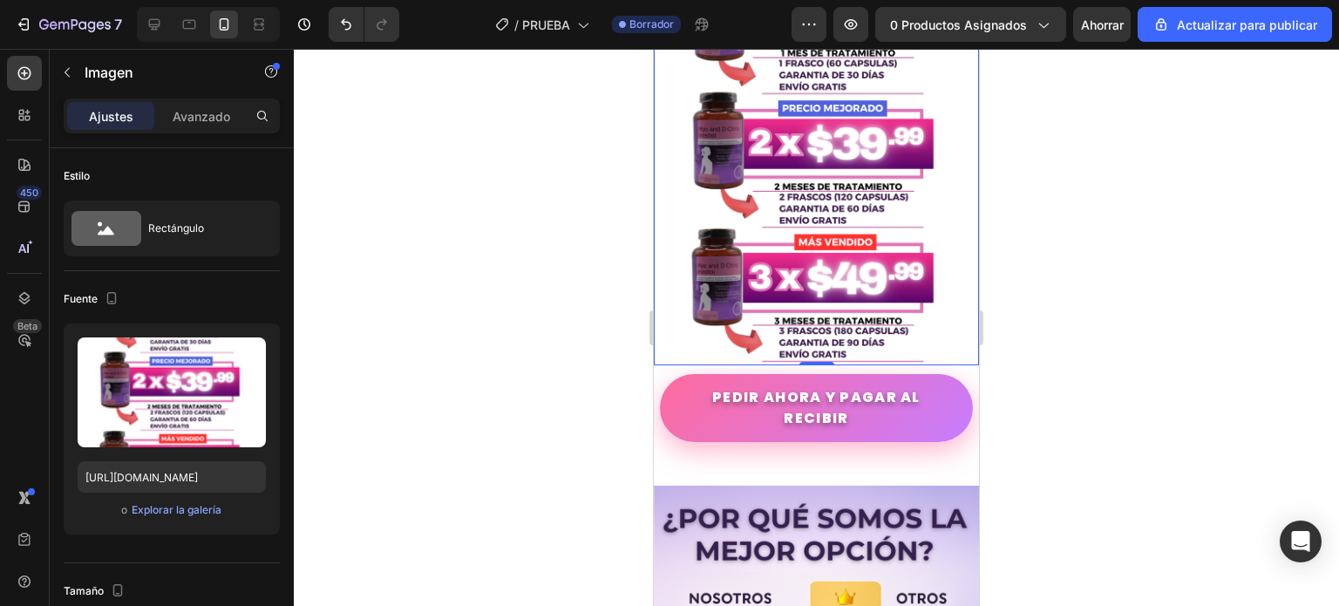
scroll to position [4794, 0]
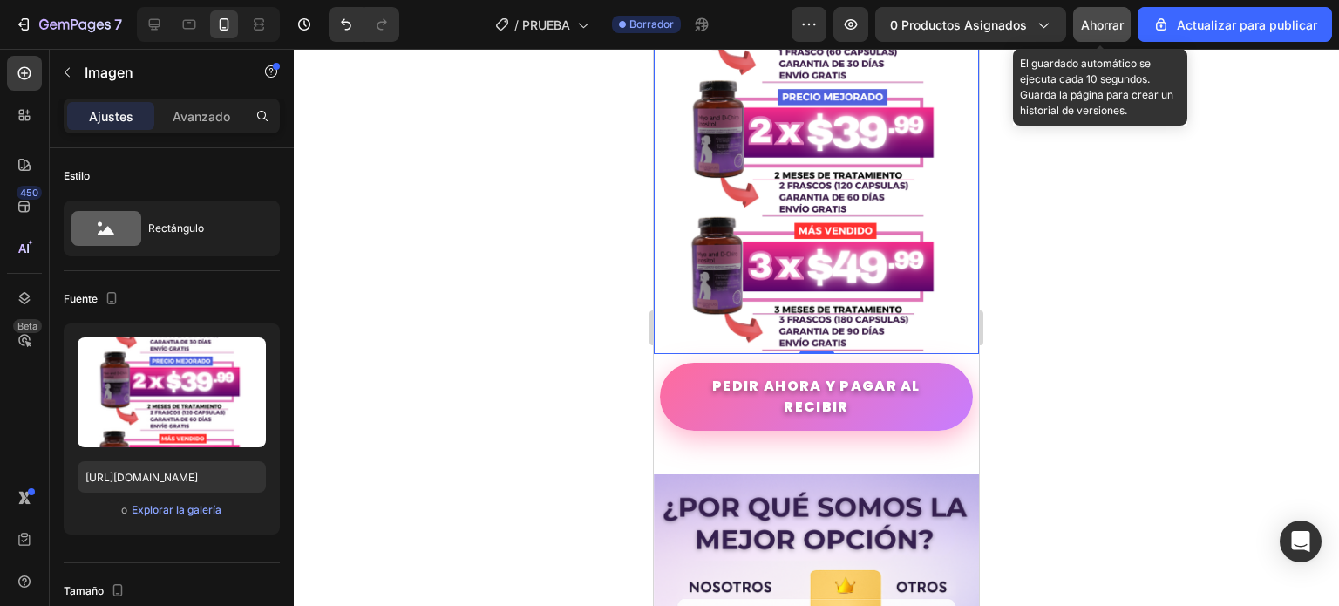
click at [1110, 30] on font "Ahorrar" at bounding box center [1102, 24] width 43 height 15
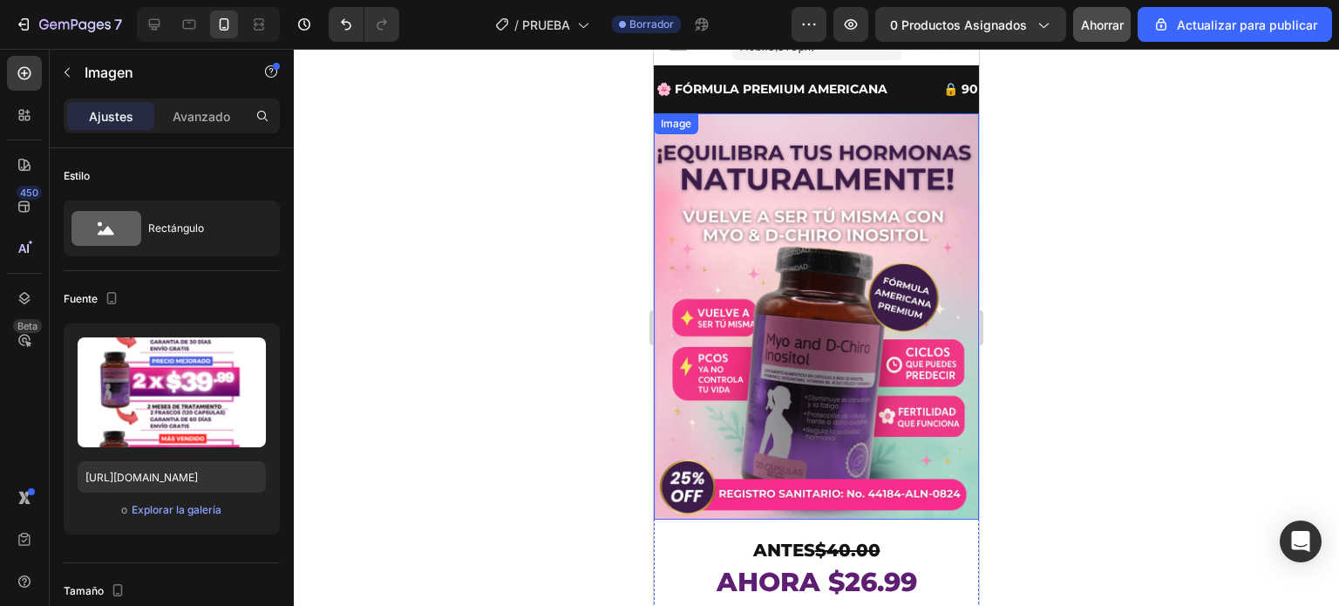
scroll to position [0, 0]
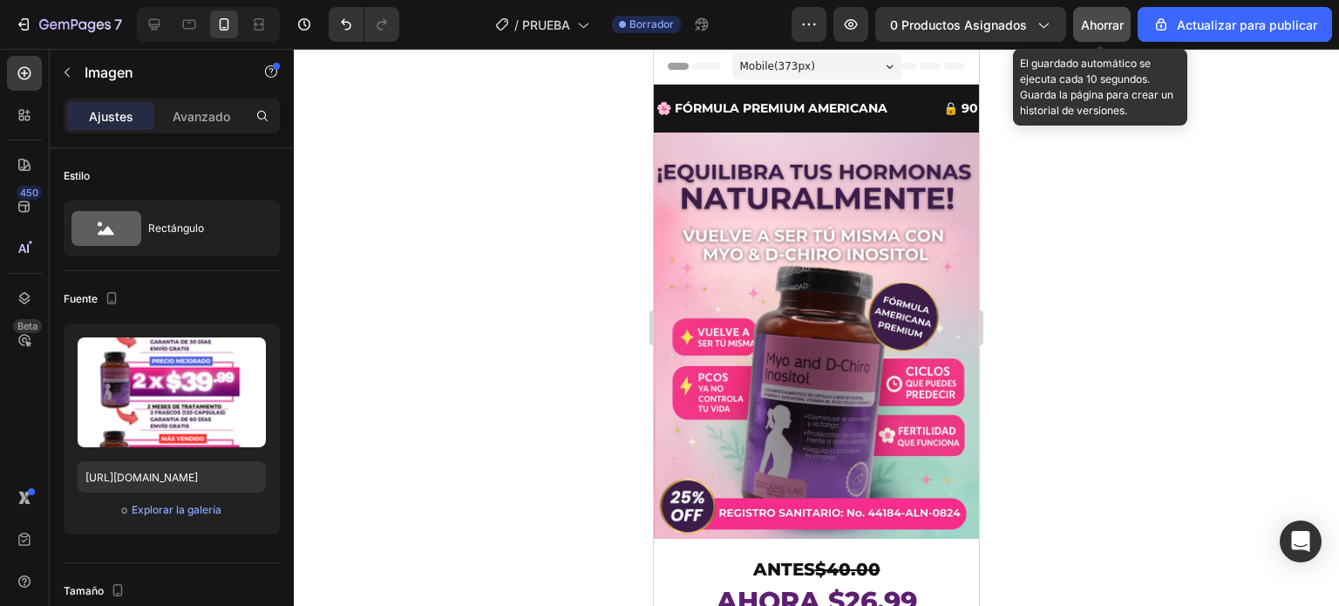
click at [1094, 28] on font "Ahorrar" at bounding box center [1102, 24] width 43 height 15
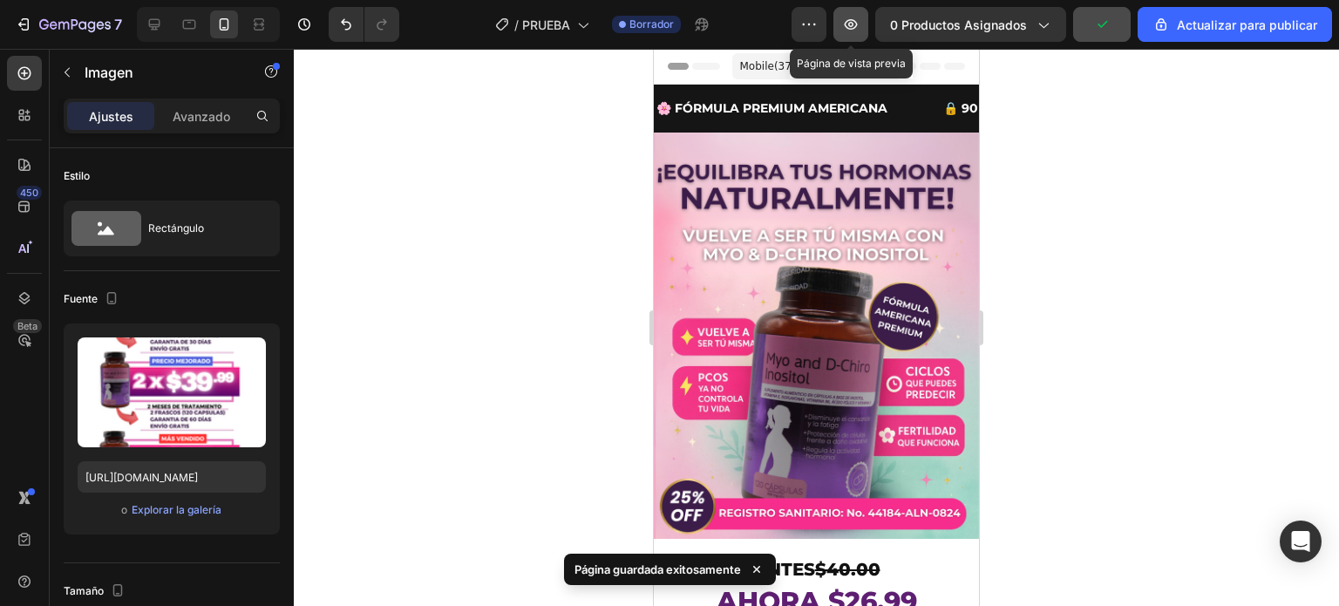
click at [852, 24] on icon "button" at bounding box center [851, 24] width 13 height 10
